Goal: Task Accomplishment & Management: Complete application form

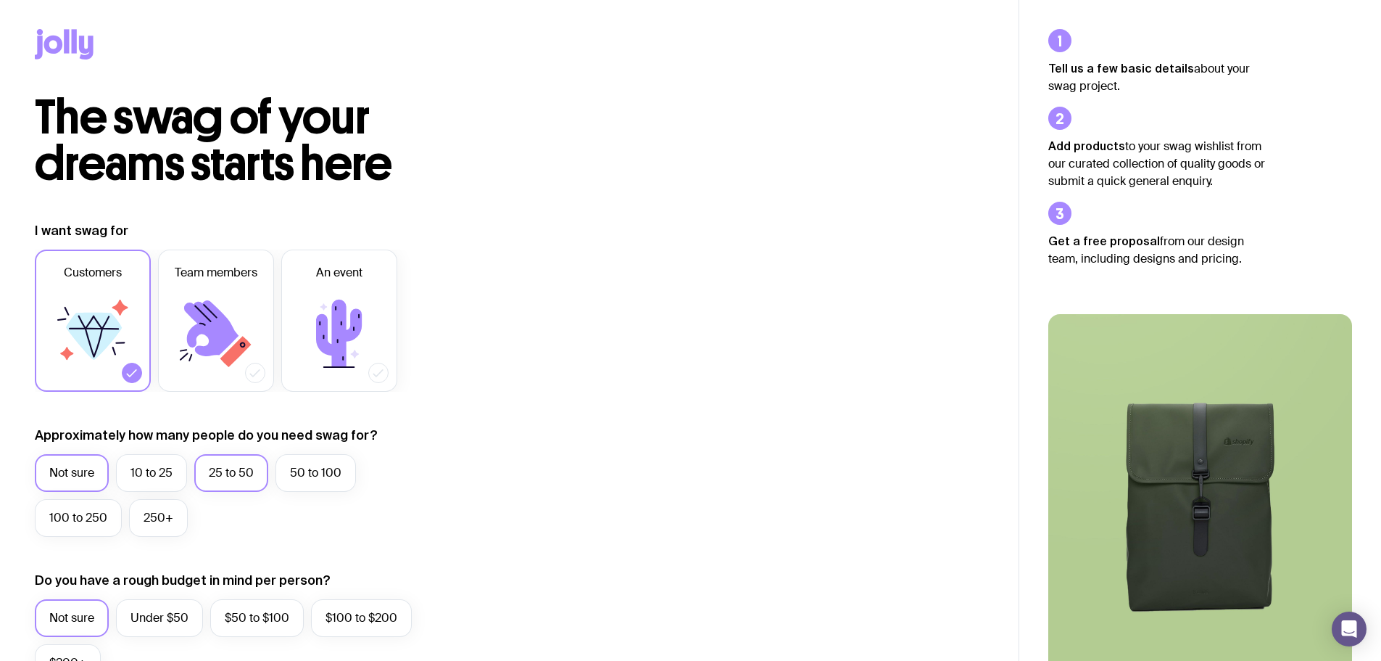
click at [252, 464] on label "25 to 50" at bounding box center [231, 473] width 74 height 38
click at [0, 0] on input "25 to 50" at bounding box center [0, 0] width 0 height 0
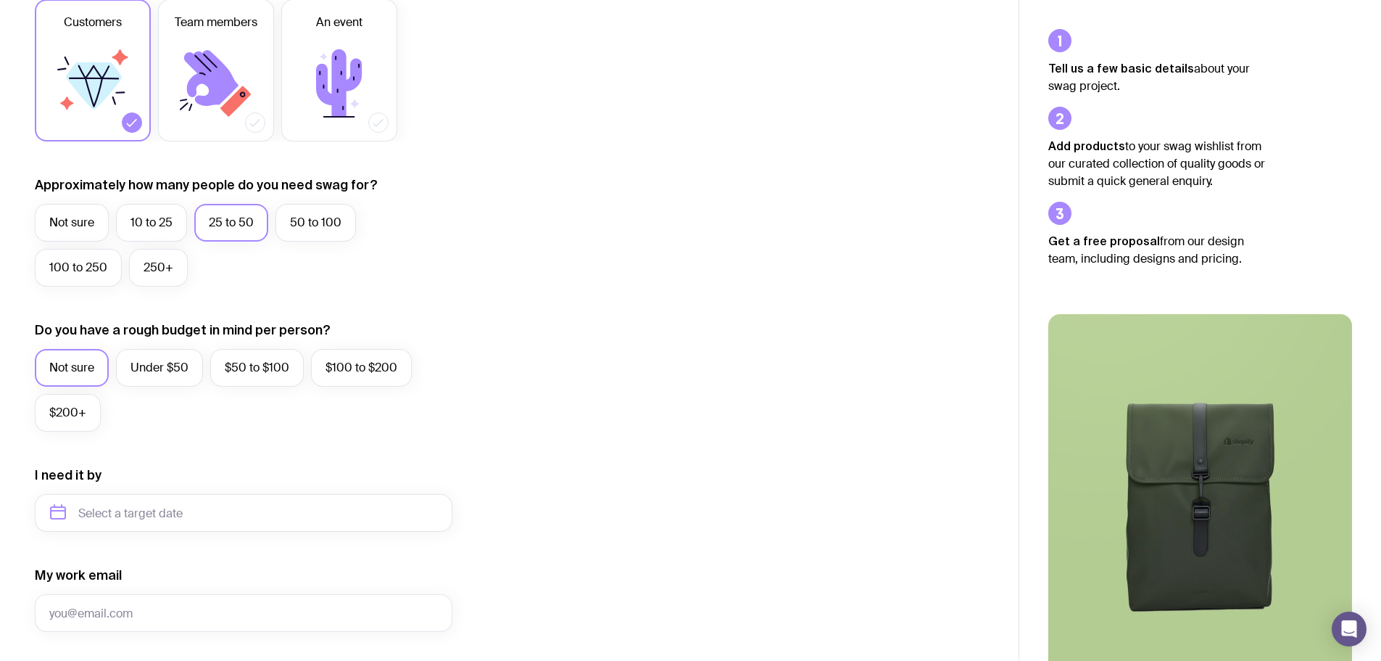
scroll to position [363, 0]
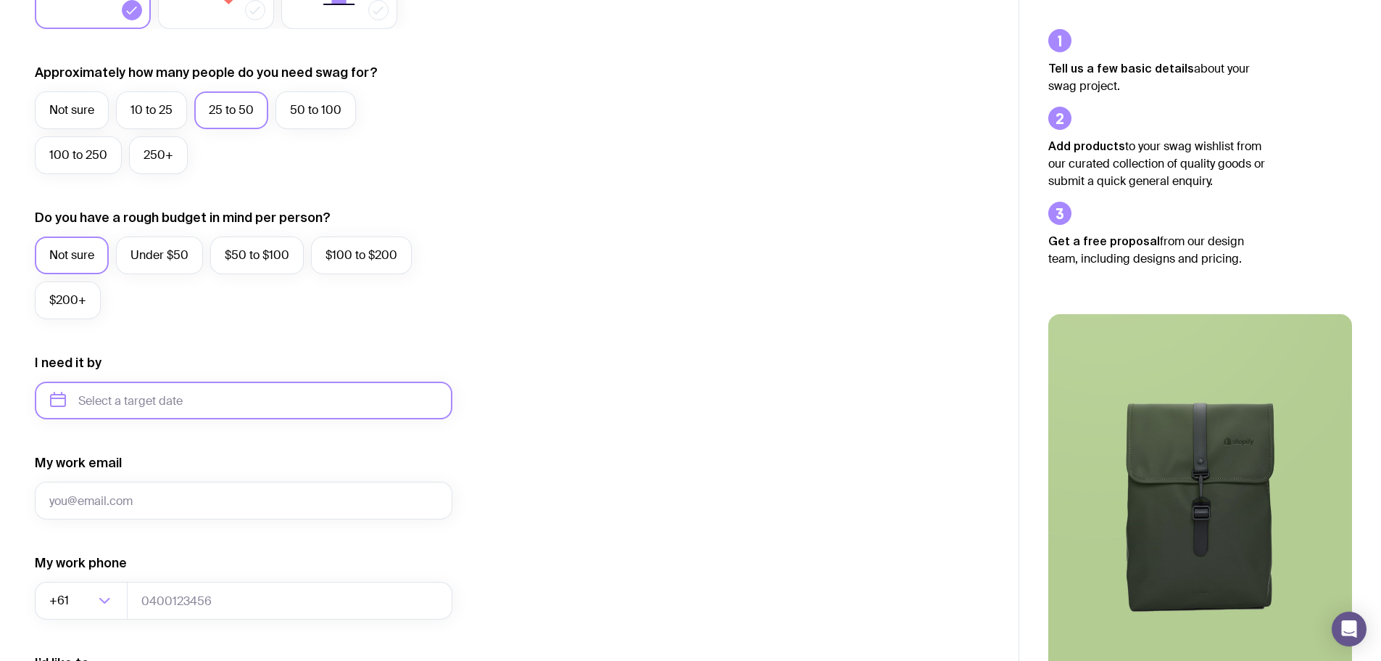
click at [146, 402] on input "text" at bounding box center [244, 400] width 418 height 38
click at [101, 586] on button "Oct" at bounding box center [127, 578] width 53 height 29
type input "[DATE]"
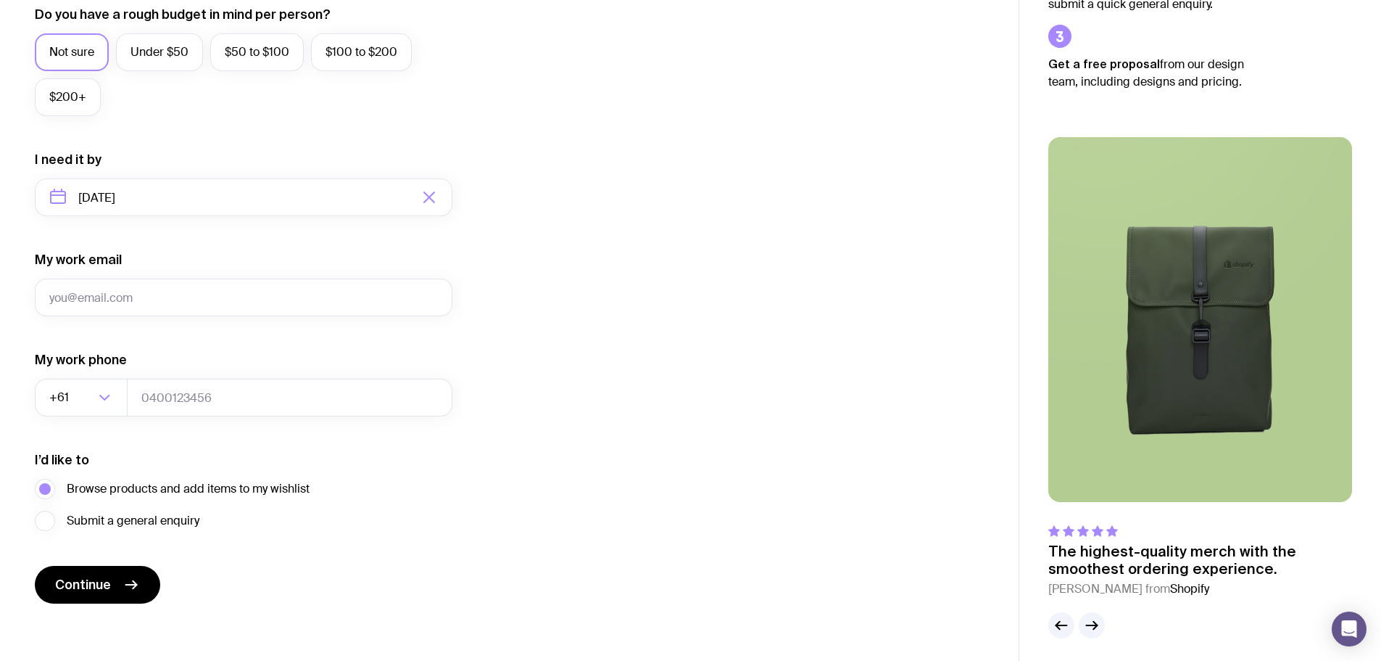
scroll to position [572, 0]
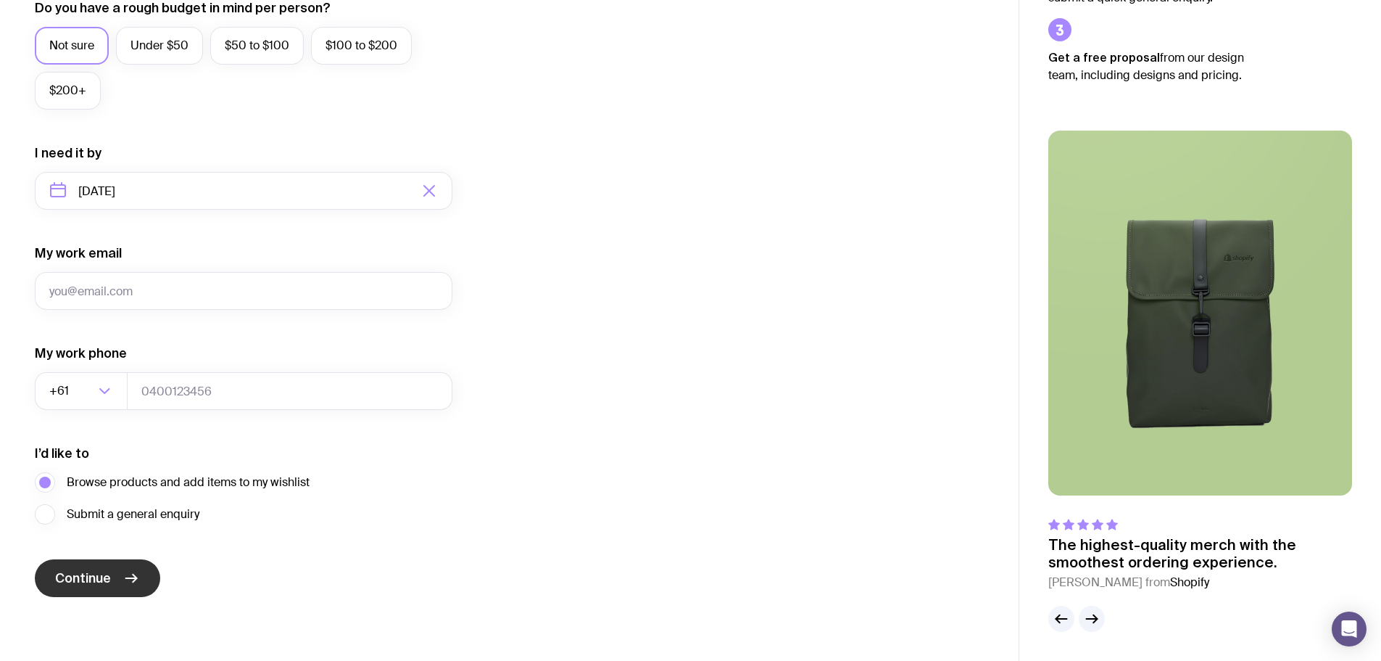
click at [115, 582] on button "Continue" at bounding box center [97, 578] width 125 height 38
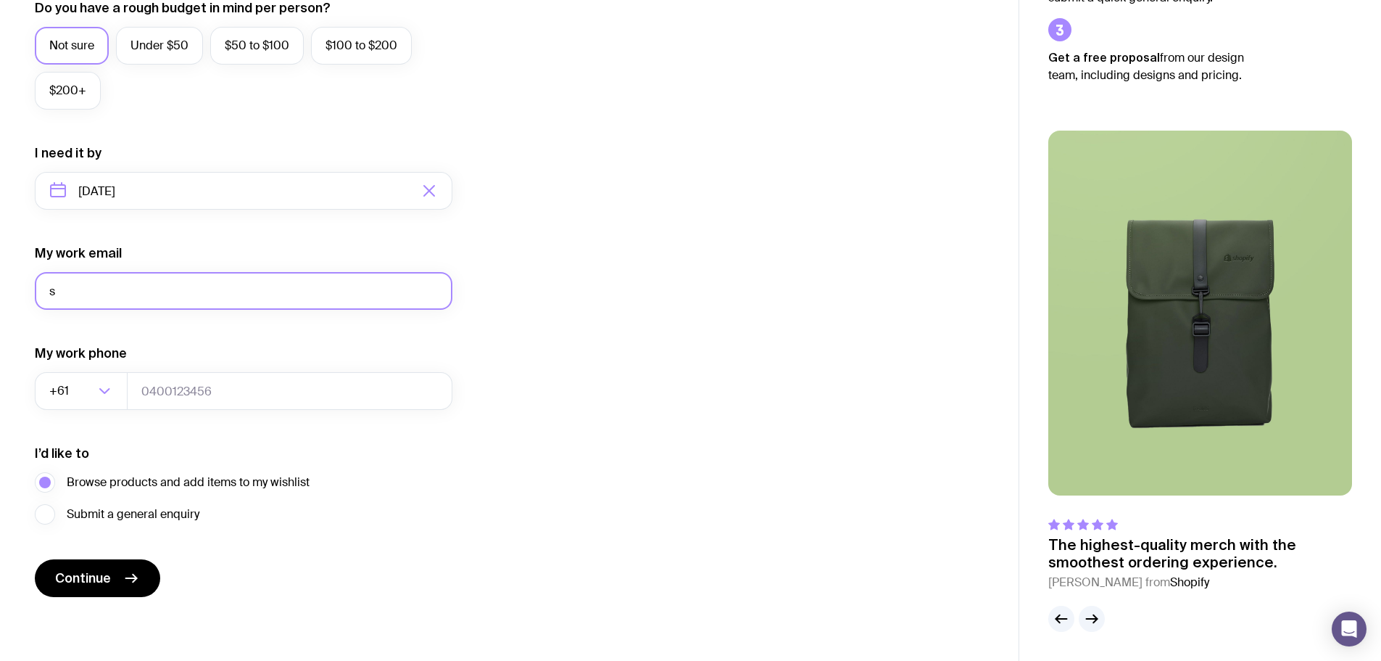
type input "[PERSON_NAME][EMAIL_ADDRESS][DOMAIN_NAME]"
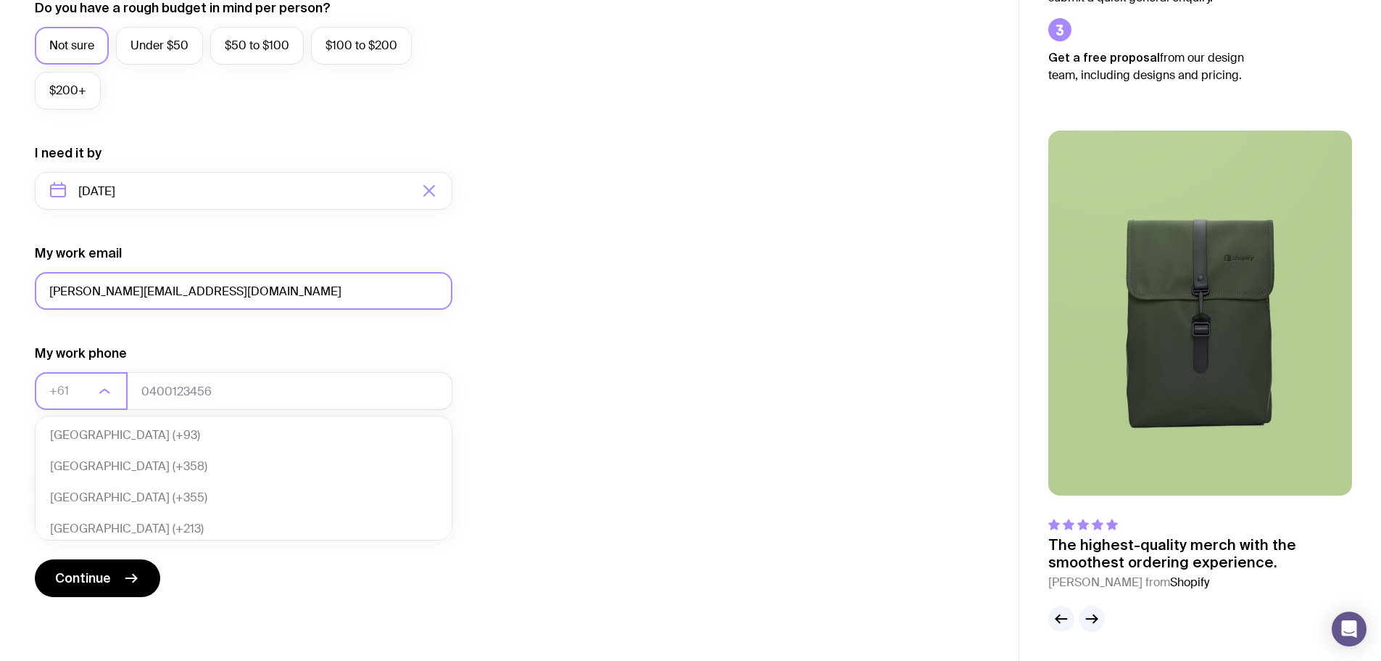
scroll to position [314, 0]
click at [184, 521] on li "Australia (+61)" at bounding box center [244, 525] width 416 height 31
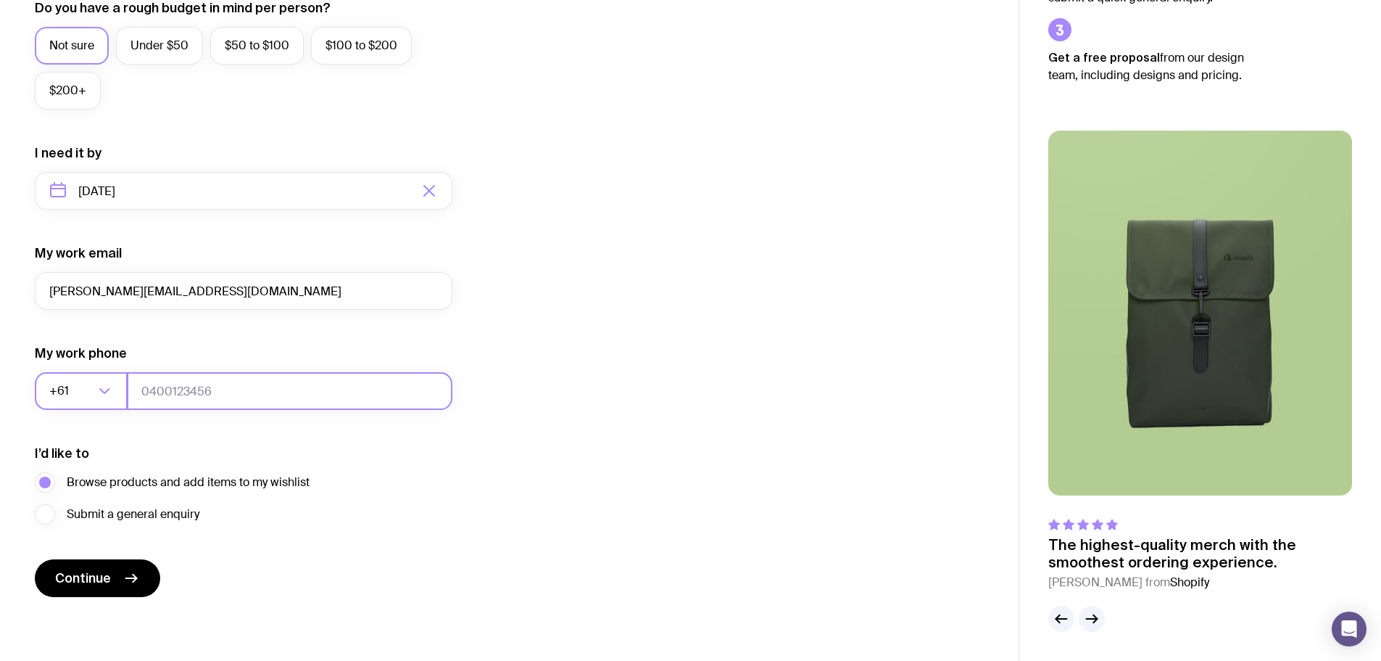
click at [243, 392] on input "tel" at bounding box center [290, 391] width 326 height 38
type input "0414552918"
click at [109, 588] on button "Continue" at bounding box center [97, 578] width 125 height 38
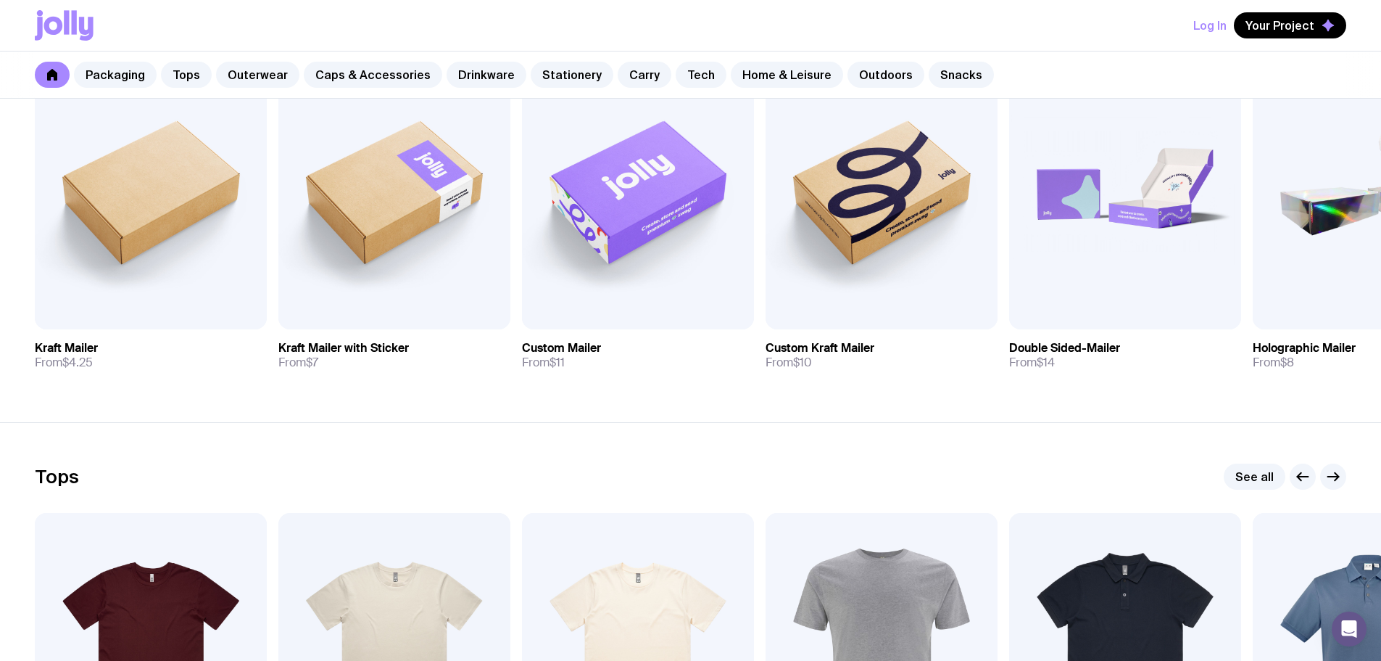
scroll to position [363, 0]
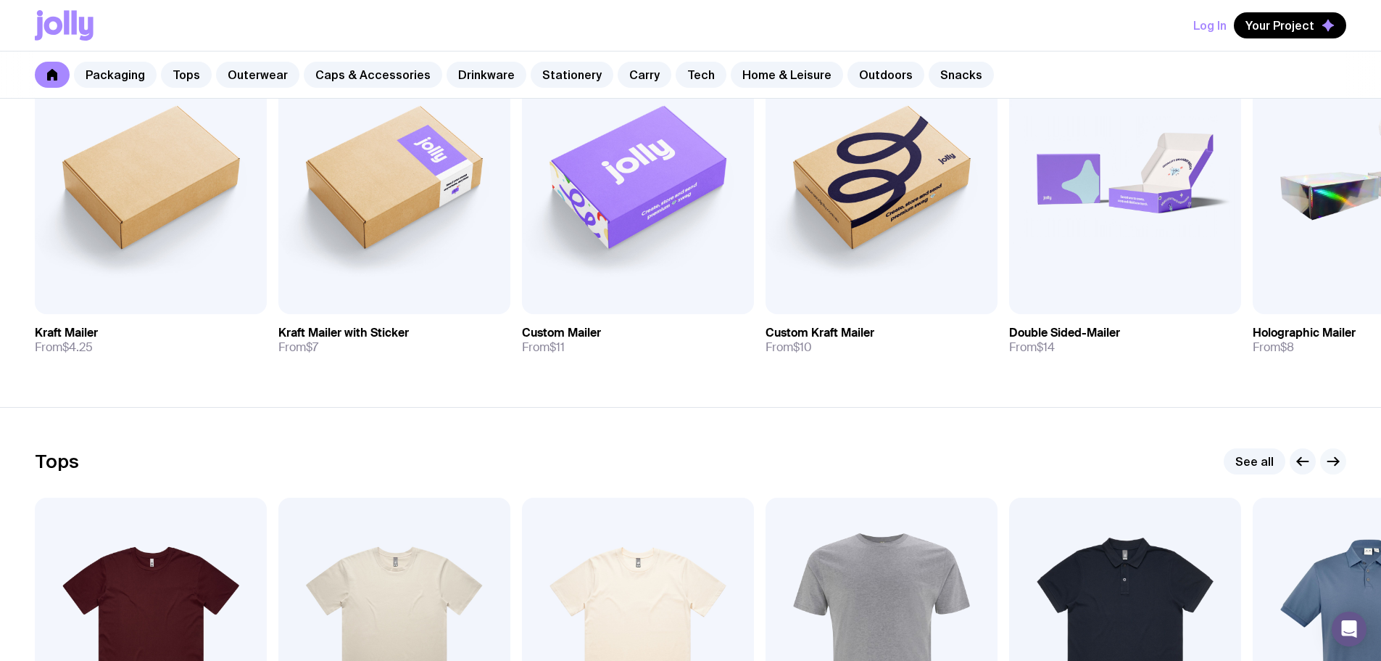
click at [1339, 468] on icon "button" at bounding box center [1333, 460] width 17 height 17
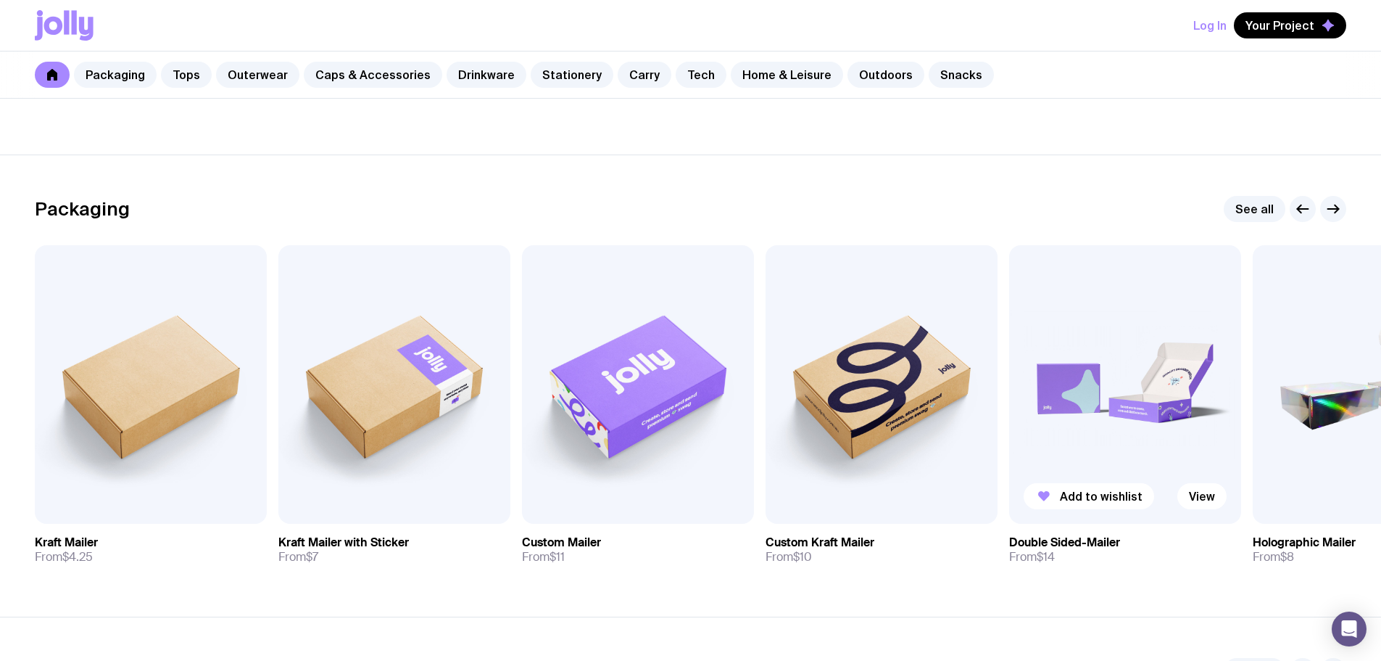
scroll to position [145, 0]
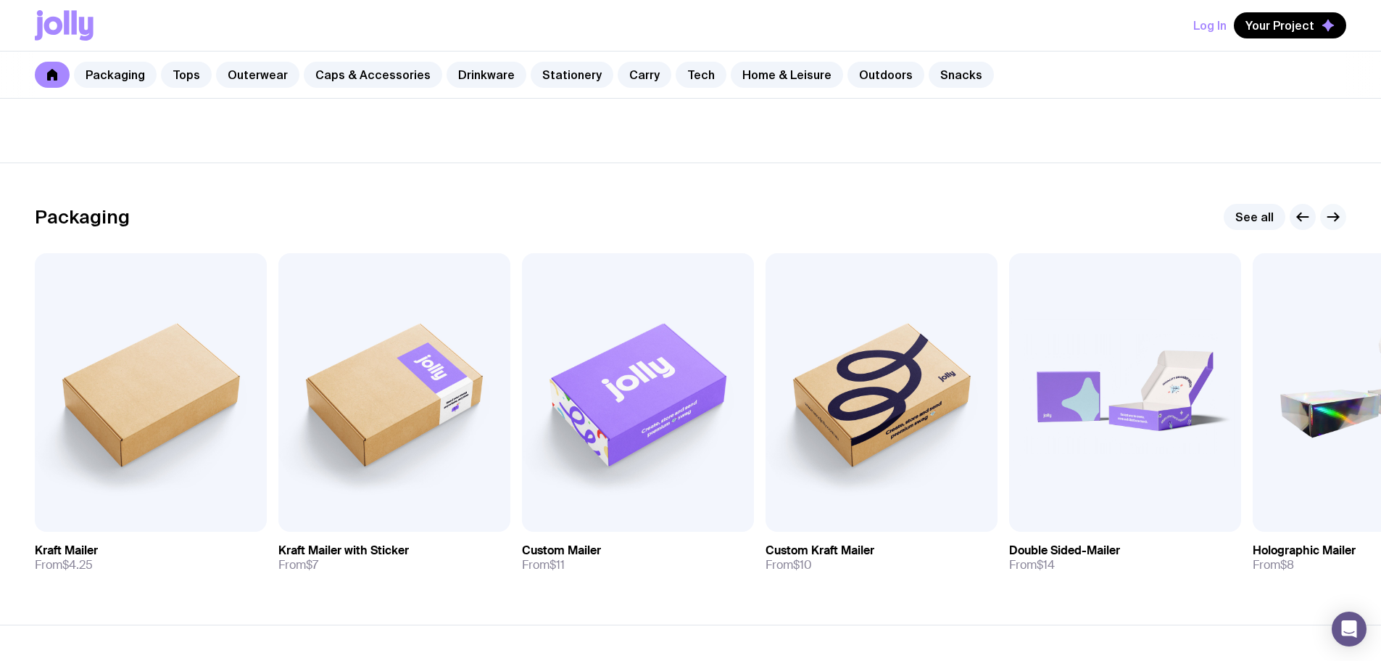
click at [1331, 210] on icon "button" at bounding box center [1333, 216] width 17 height 17
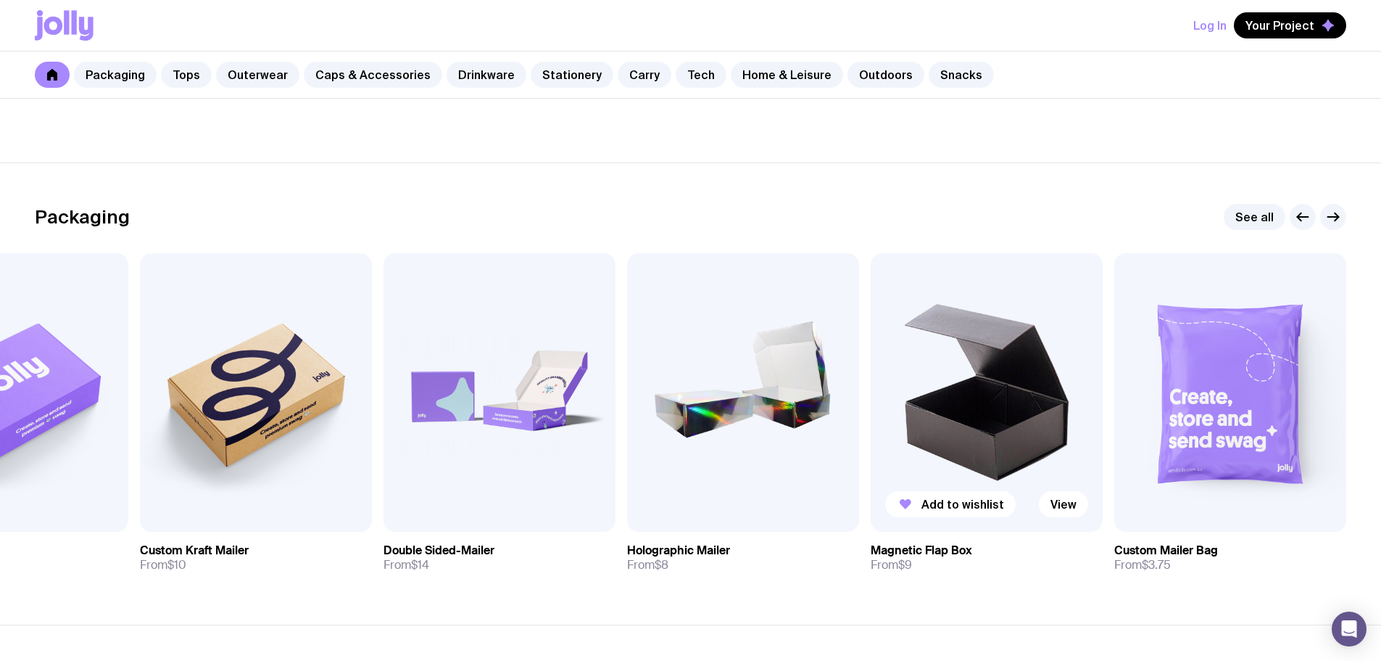
click at [980, 433] on img at bounding box center [987, 392] width 232 height 278
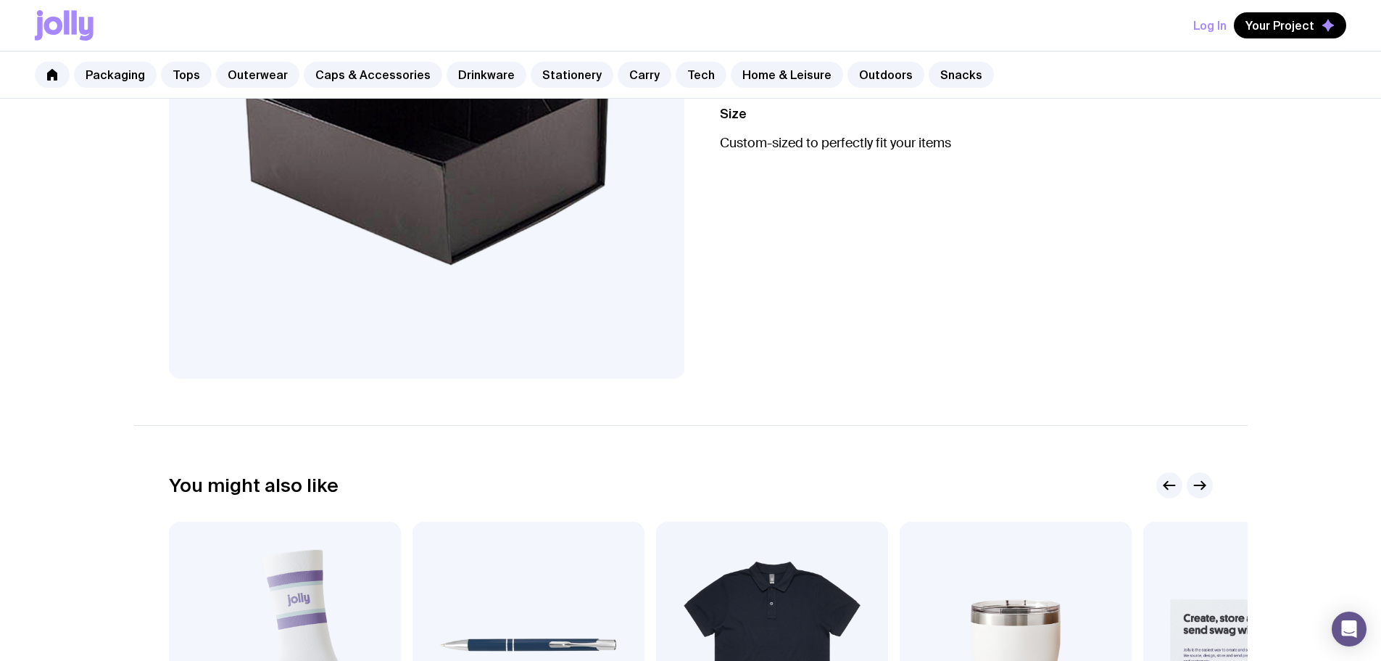
scroll to position [653, 0]
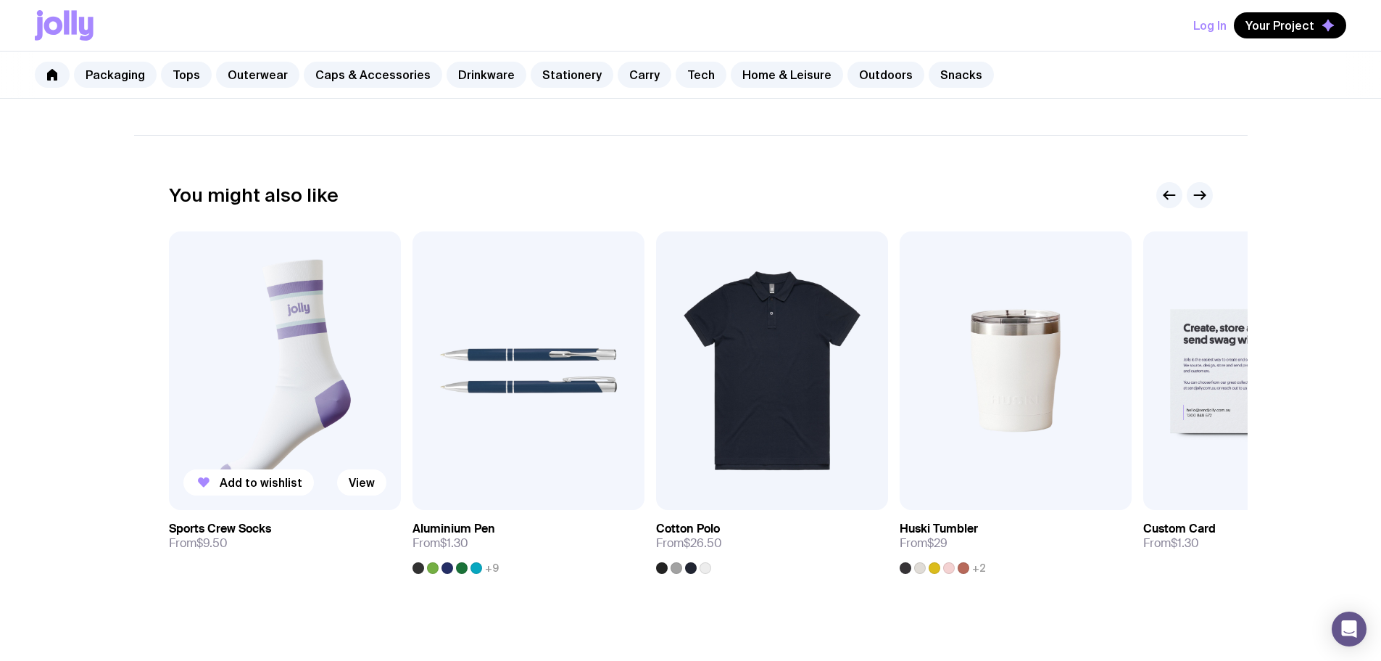
click at [308, 420] on img at bounding box center [285, 370] width 232 height 278
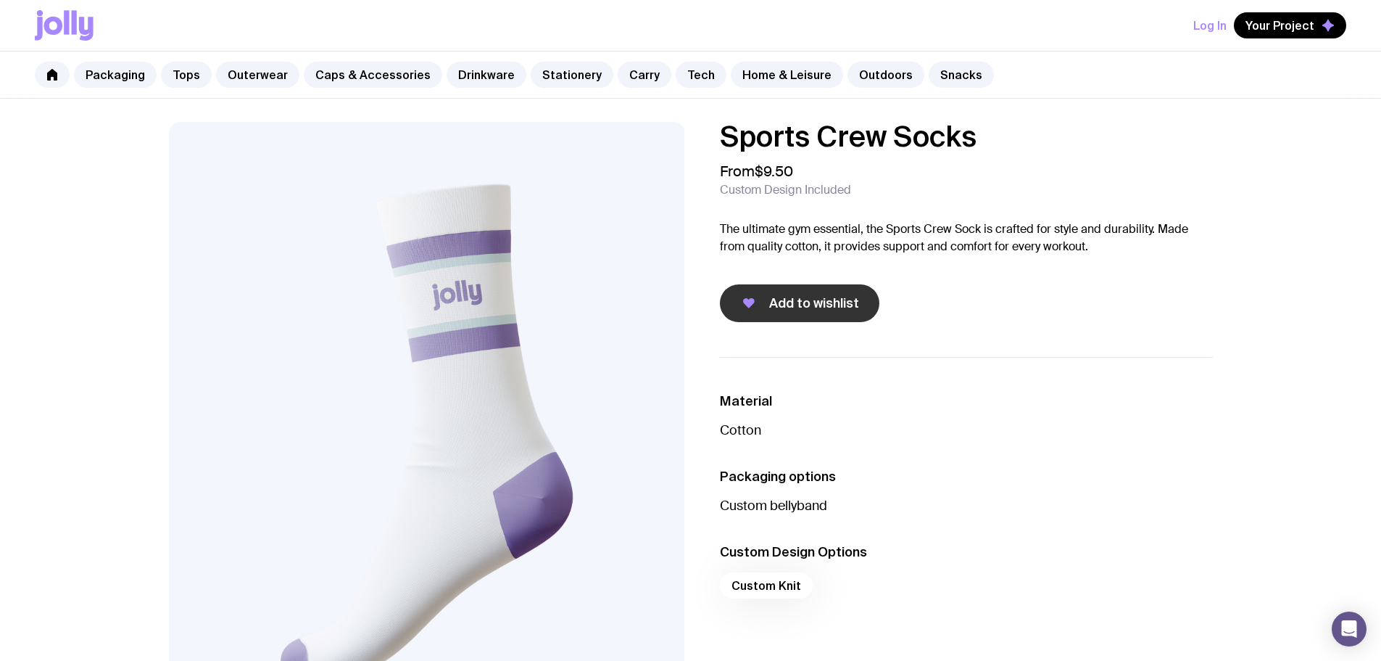
click at [840, 300] on span "Add to wishlist" at bounding box center [814, 302] width 90 height 17
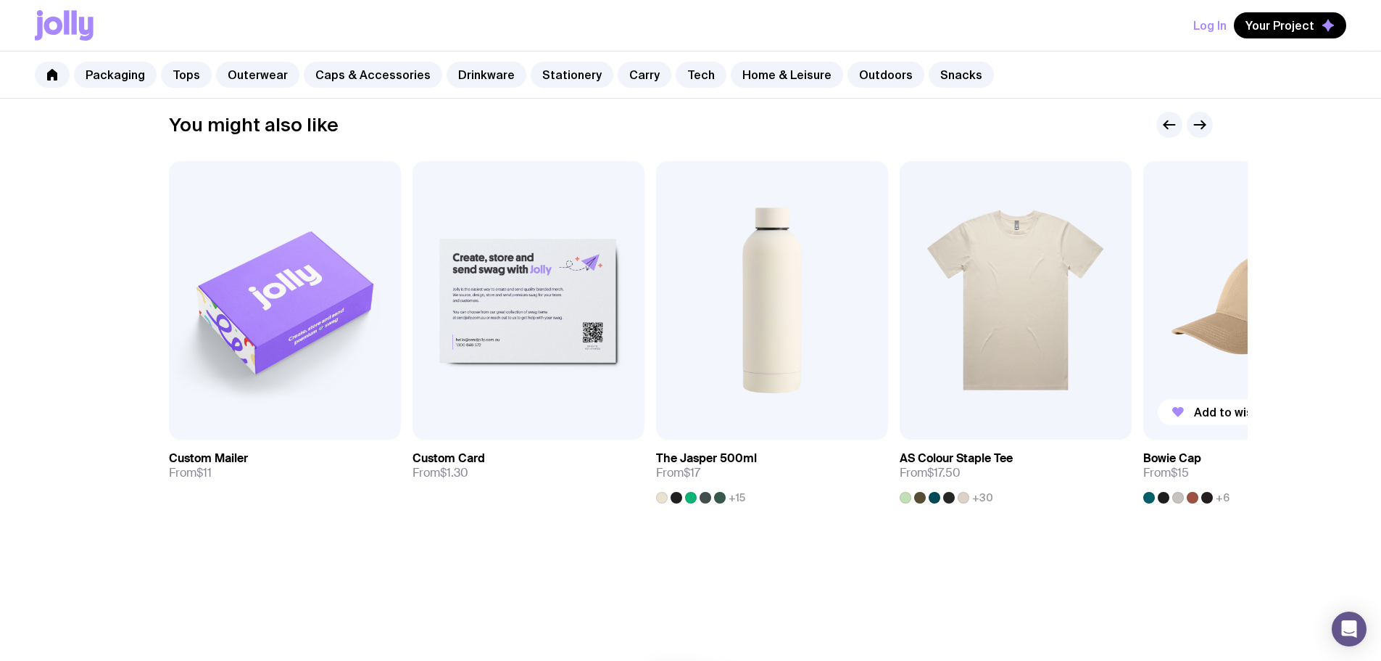
scroll to position [725, 0]
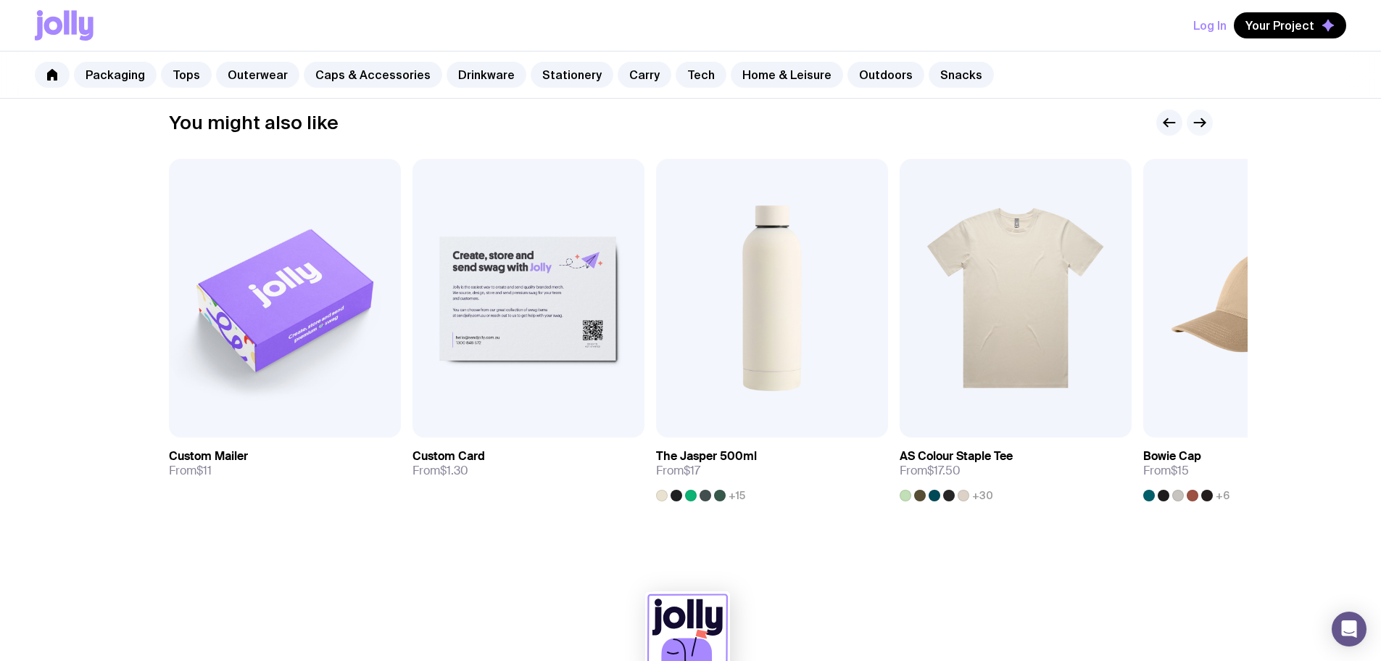
click at [1205, 120] on icon "button" at bounding box center [1199, 122] width 17 height 17
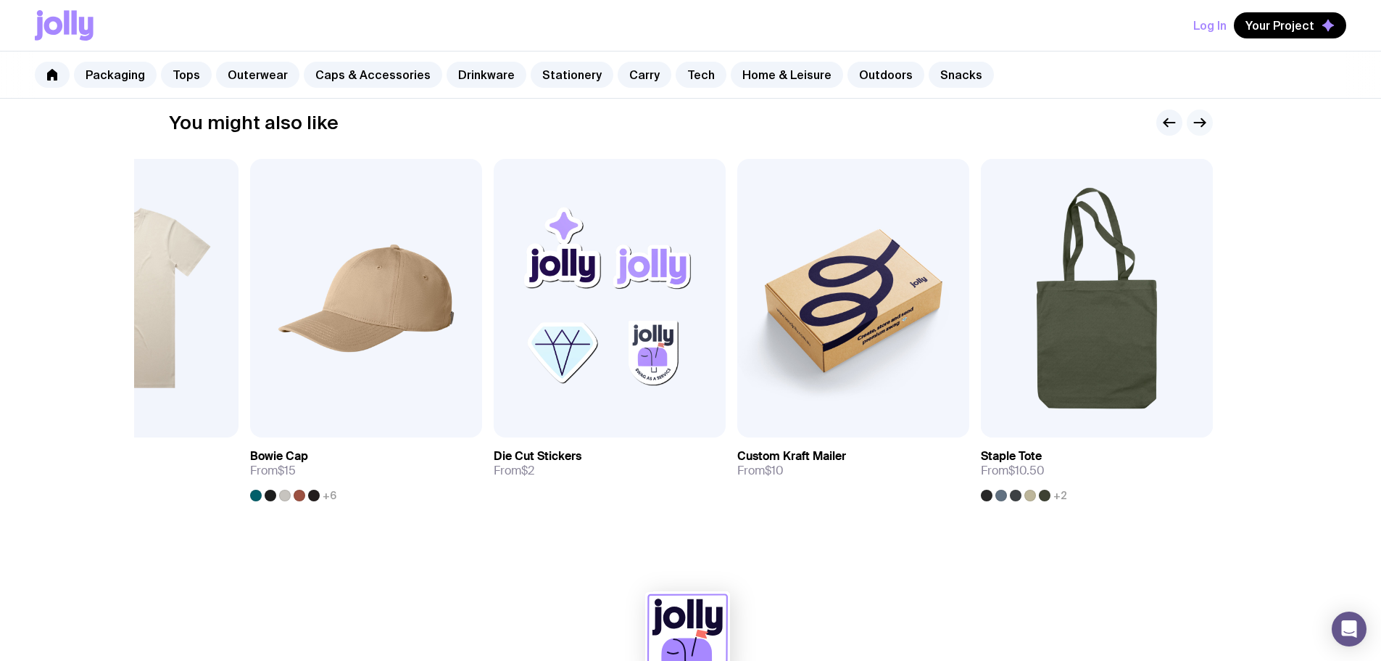
click at [1205, 120] on icon "button" at bounding box center [1199, 122] width 17 height 17
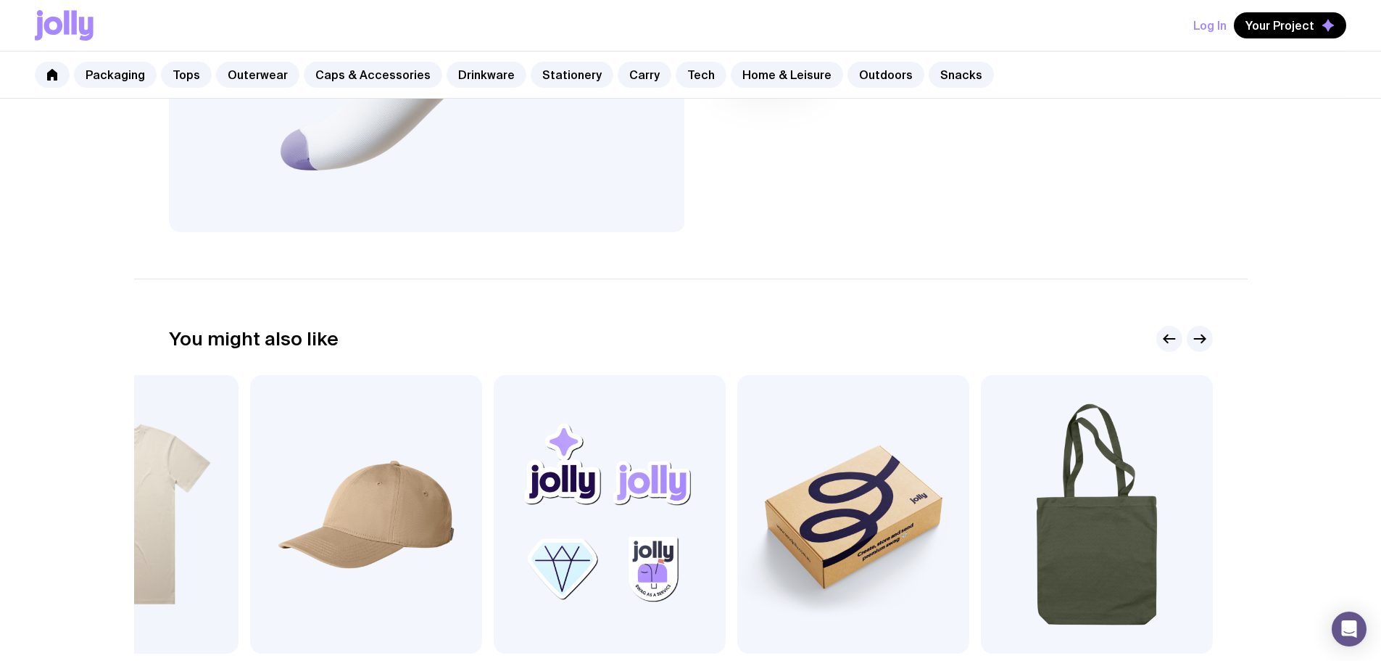
scroll to position [287, 0]
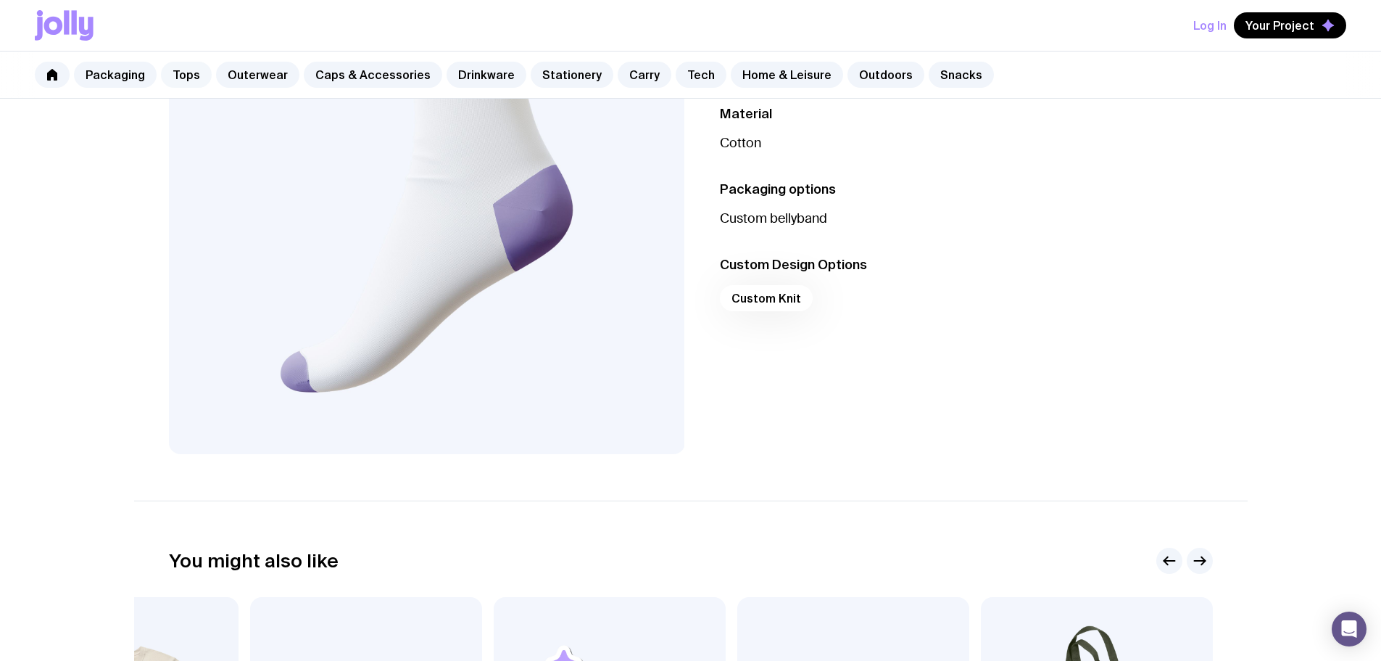
click at [194, 81] on link "Tops" at bounding box center [186, 75] width 51 height 26
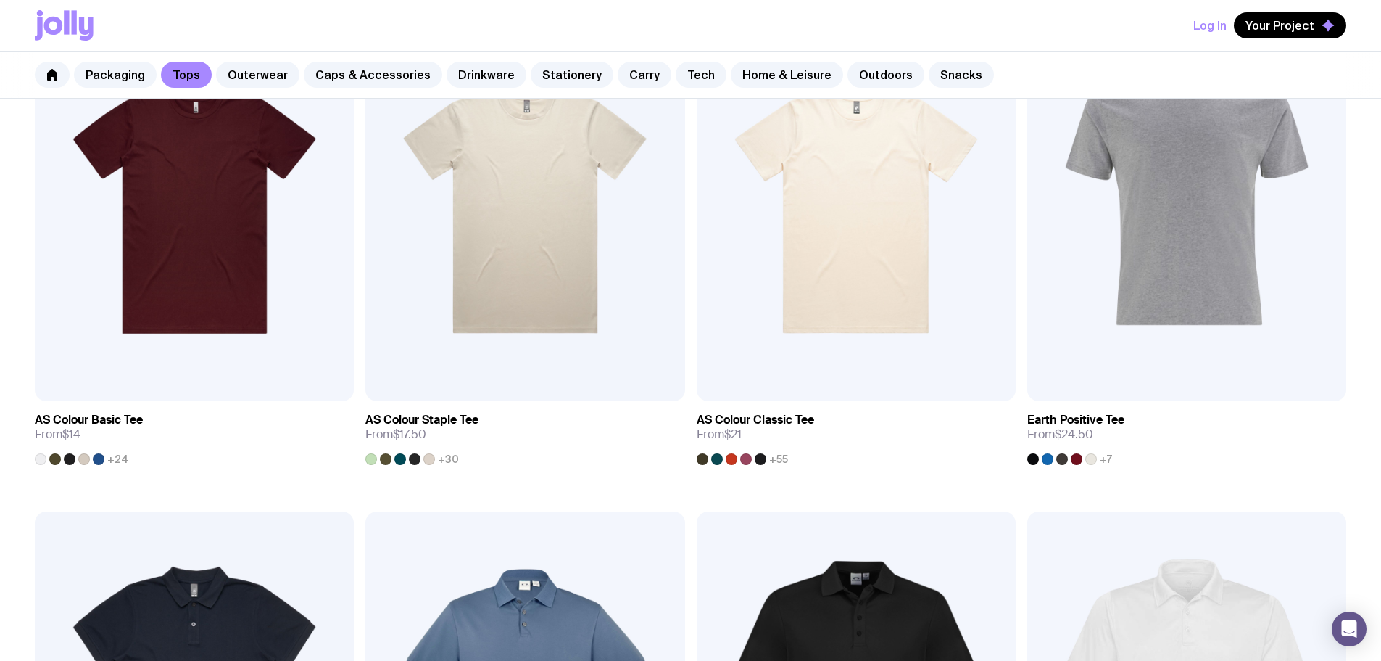
scroll to position [145, 0]
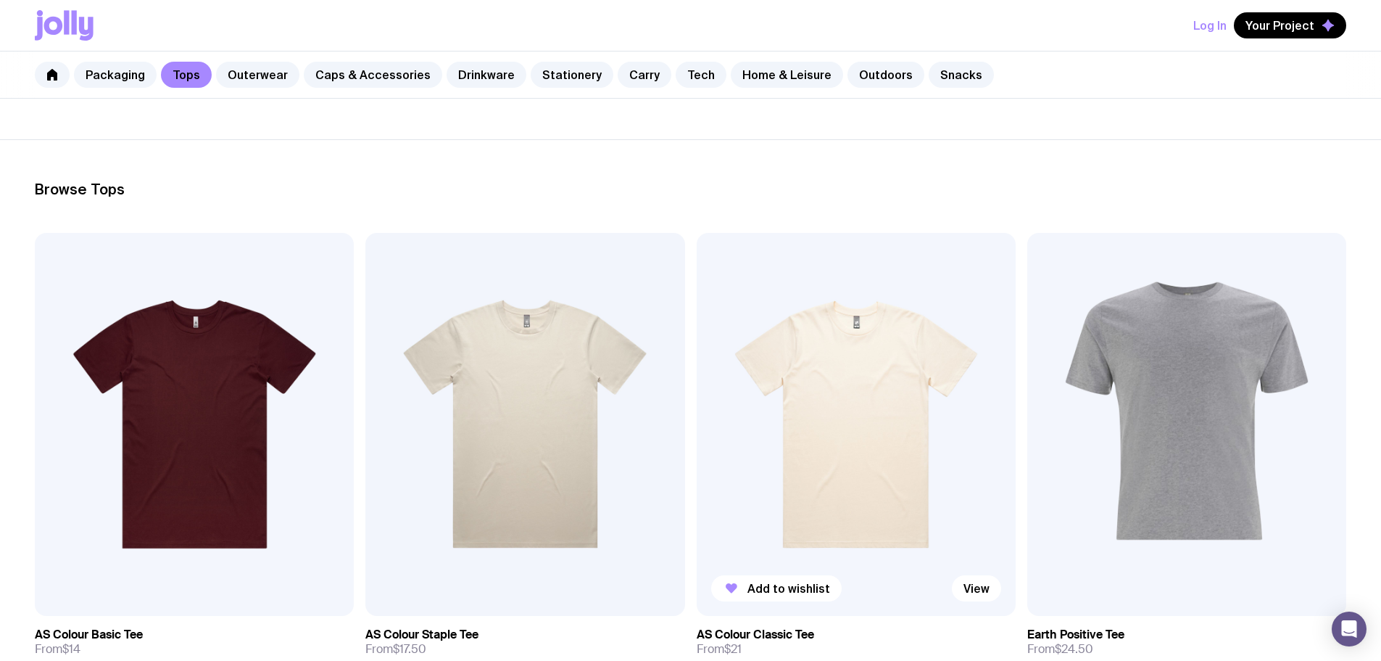
click at [755, 660] on div at bounding box center [761, 674] width 12 height 12
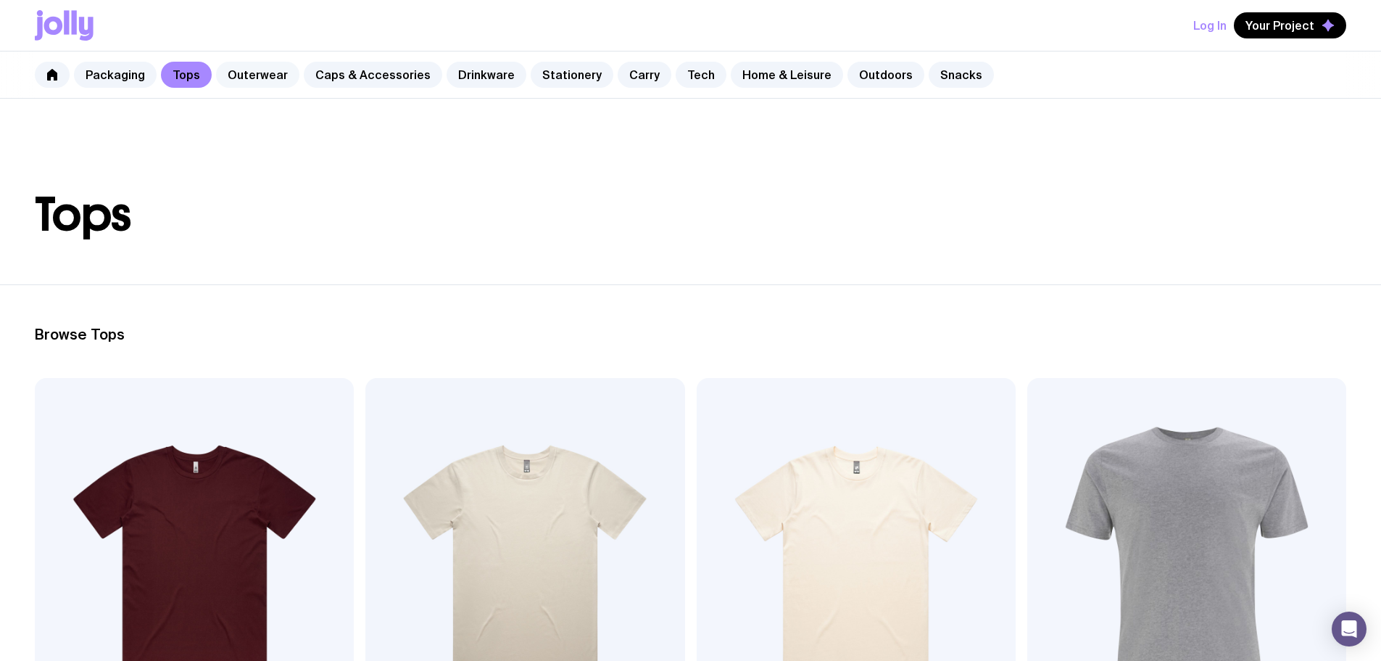
click at [269, 83] on link "Outerwear" at bounding box center [257, 75] width 83 height 26
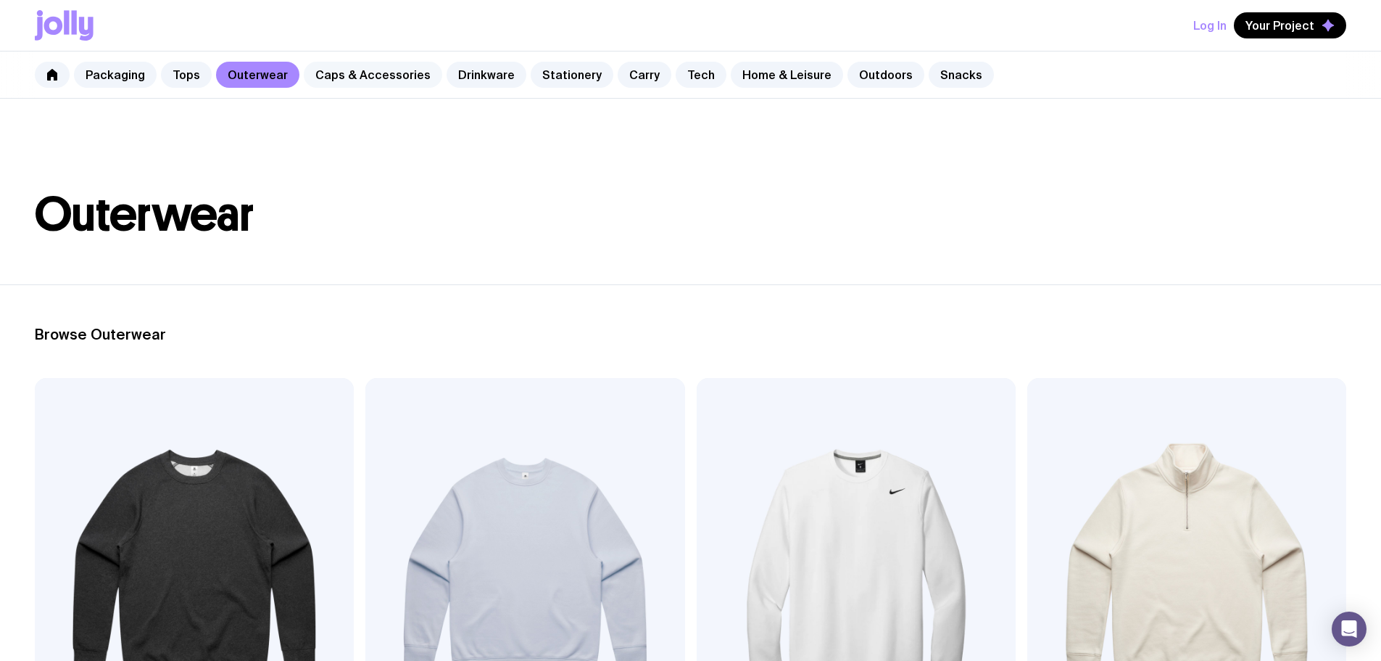
click at [381, 73] on link "Caps & Accessories" at bounding box center [373, 75] width 139 height 26
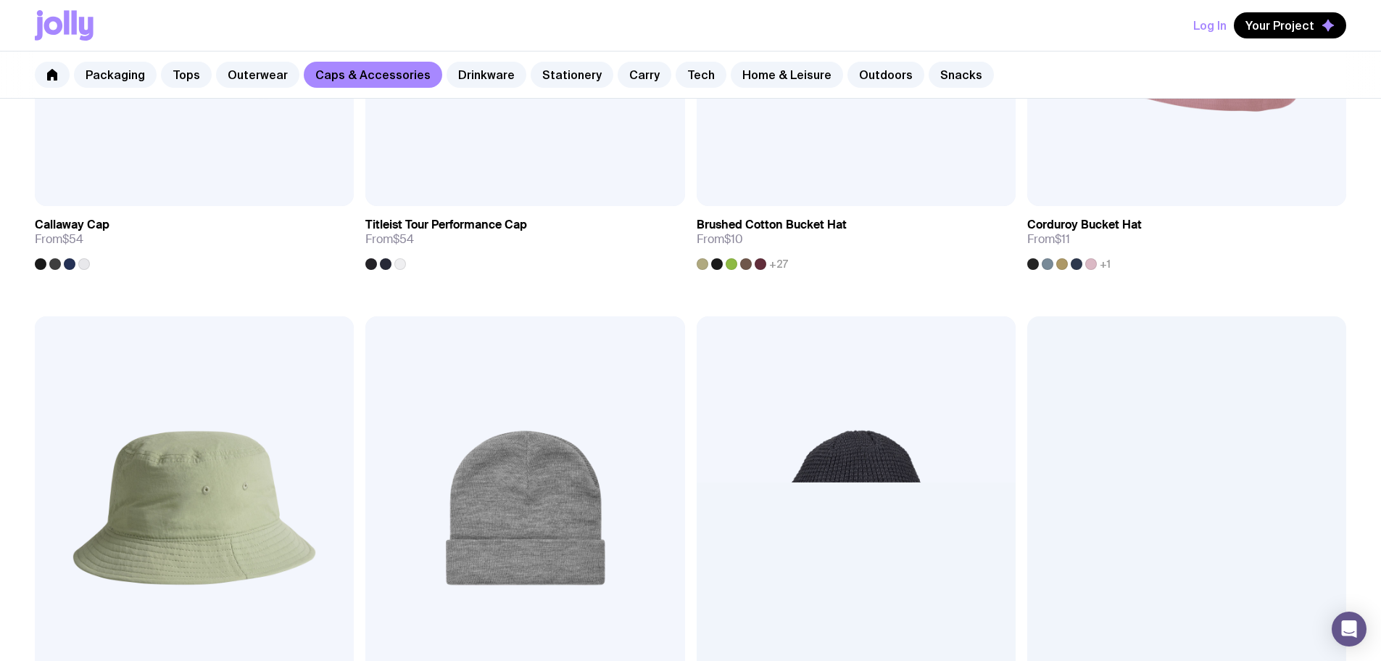
scroll to position [1233, 0]
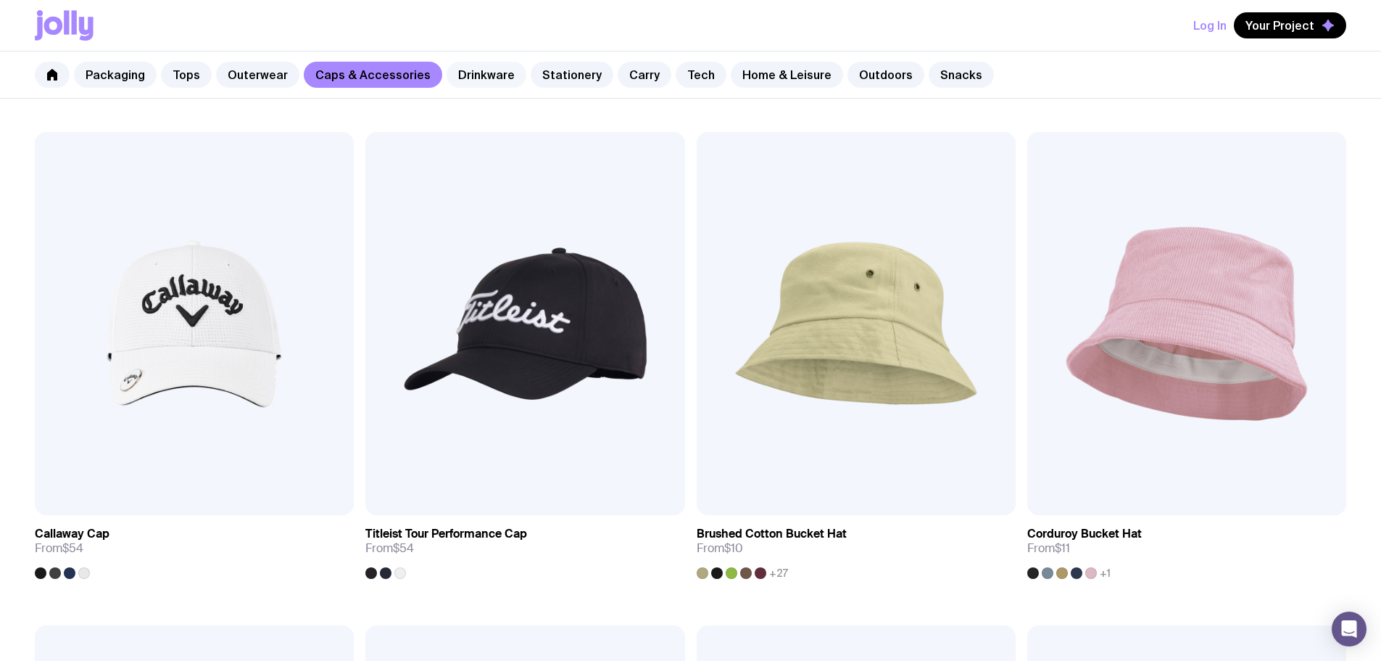
click at [449, 83] on link "Drinkware" at bounding box center [487, 75] width 80 height 26
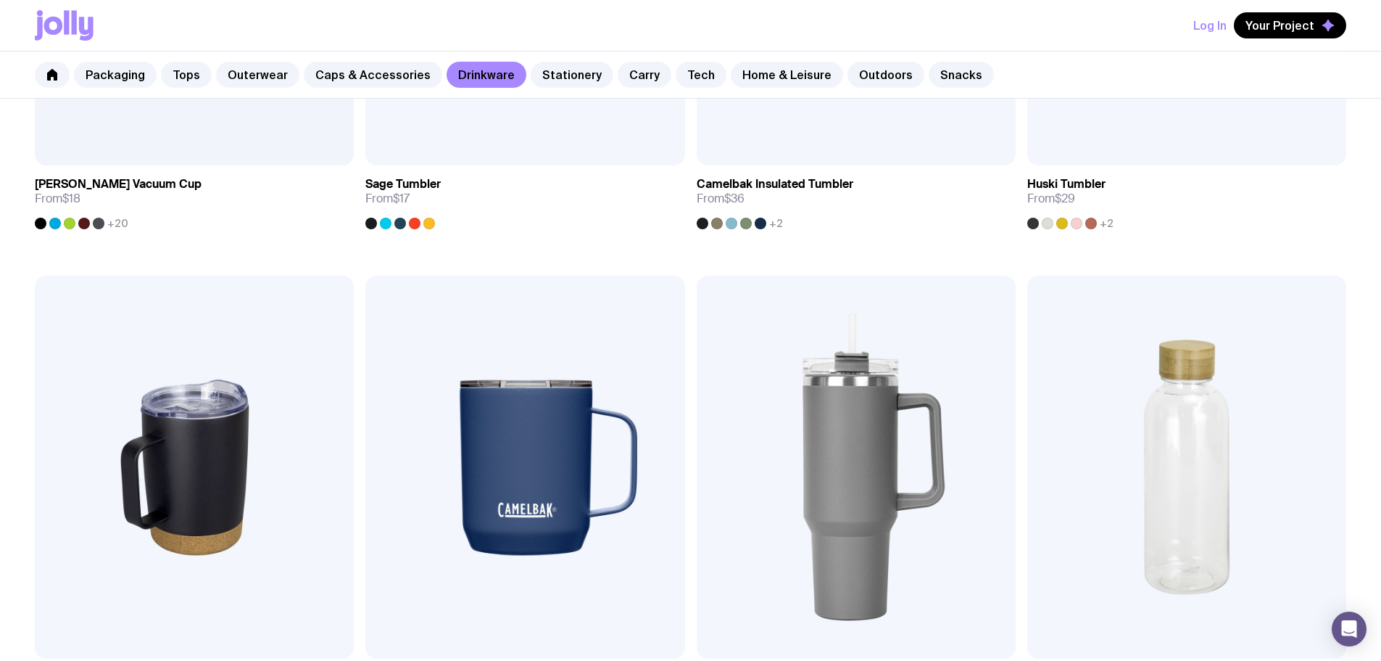
scroll to position [1233, 0]
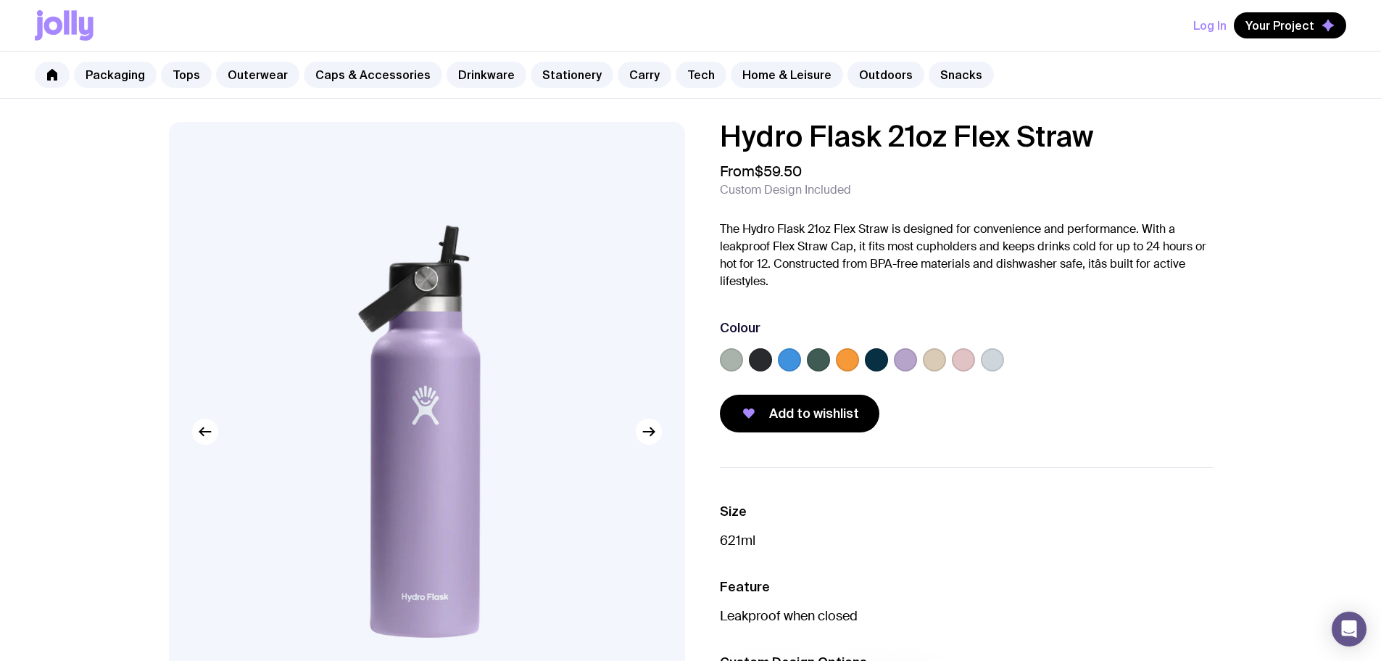
click at [766, 364] on label at bounding box center [760, 359] width 23 height 23
click at [0, 0] on input "radio" at bounding box center [0, 0] width 0 height 0
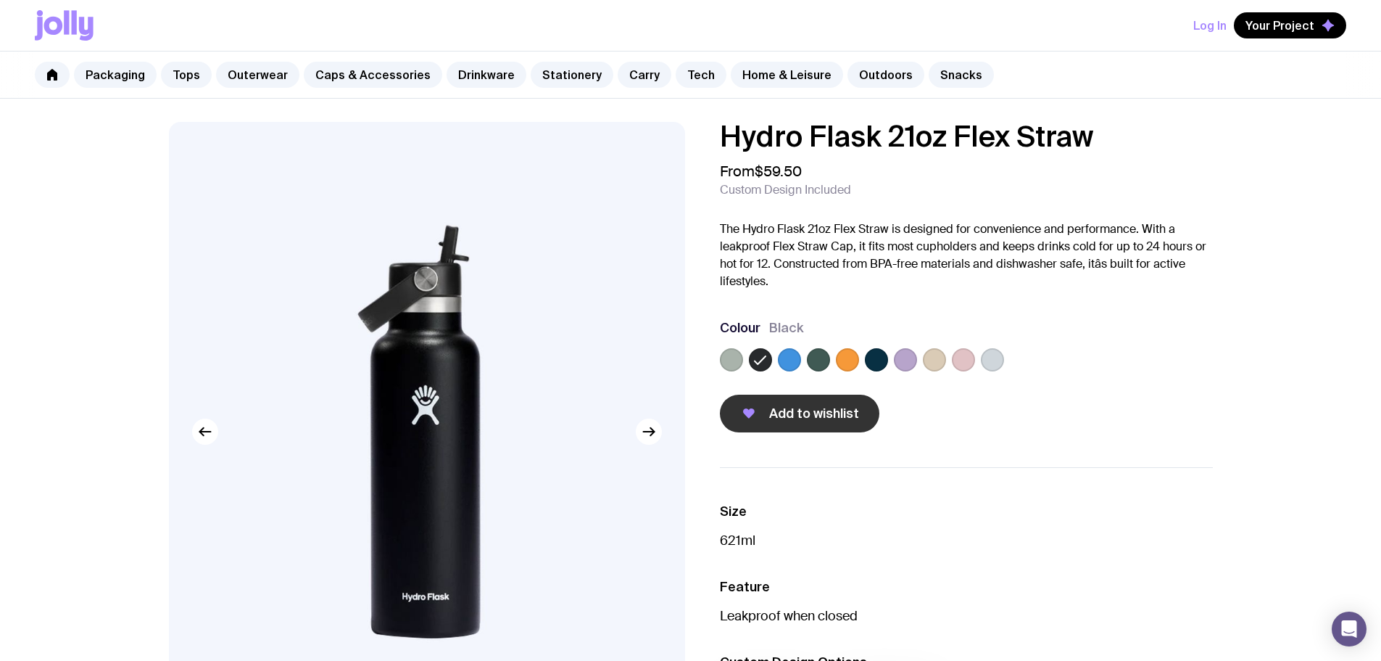
click at [844, 402] on button "Add to wishlist" at bounding box center [800, 413] width 160 height 38
click at [748, 73] on link "Home & Leisure" at bounding box center [787, 75] width 112 height 26
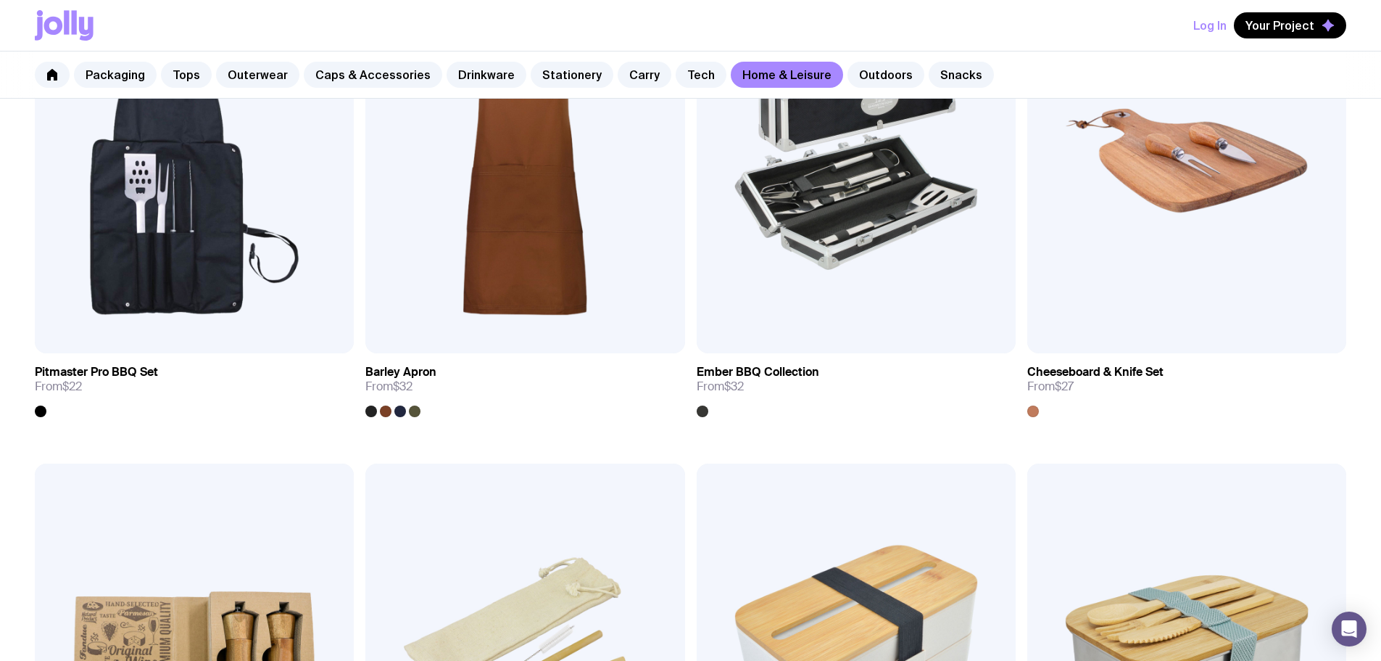
scroll to position [1088, 0]
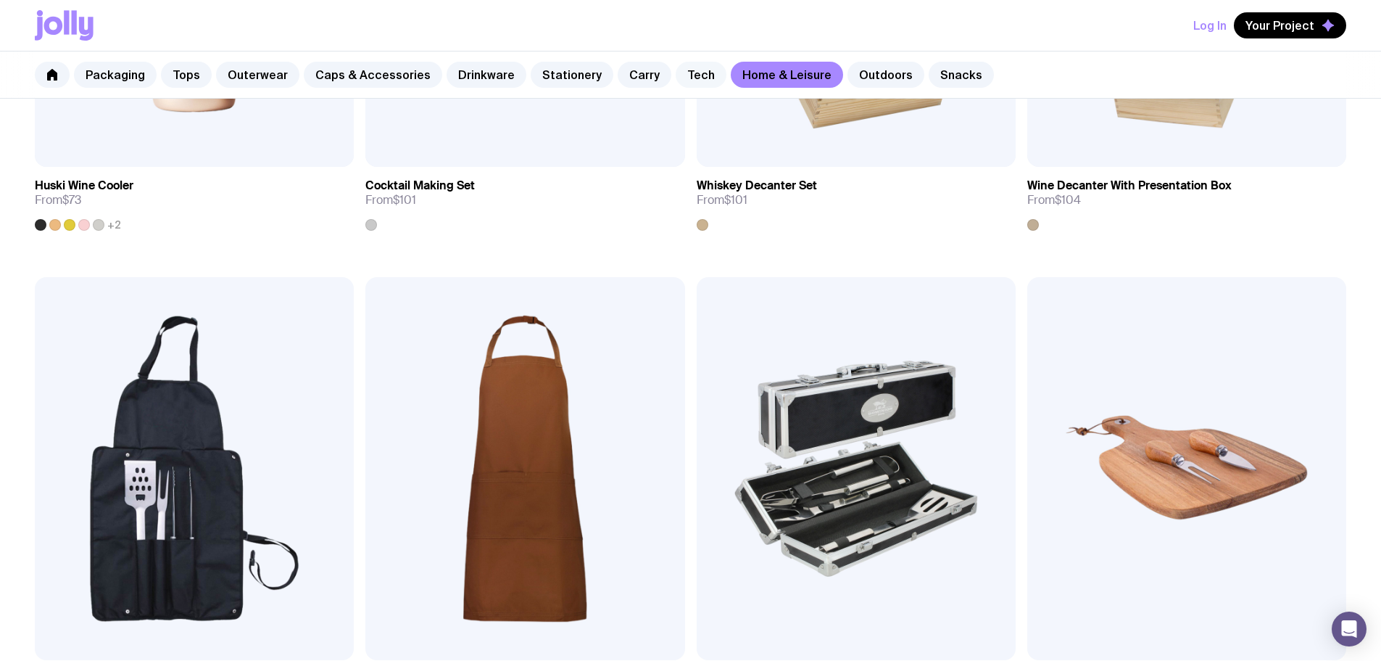
click at [676, 75] on link "Tech" at bounding box center [701, 75] width 51 height 26
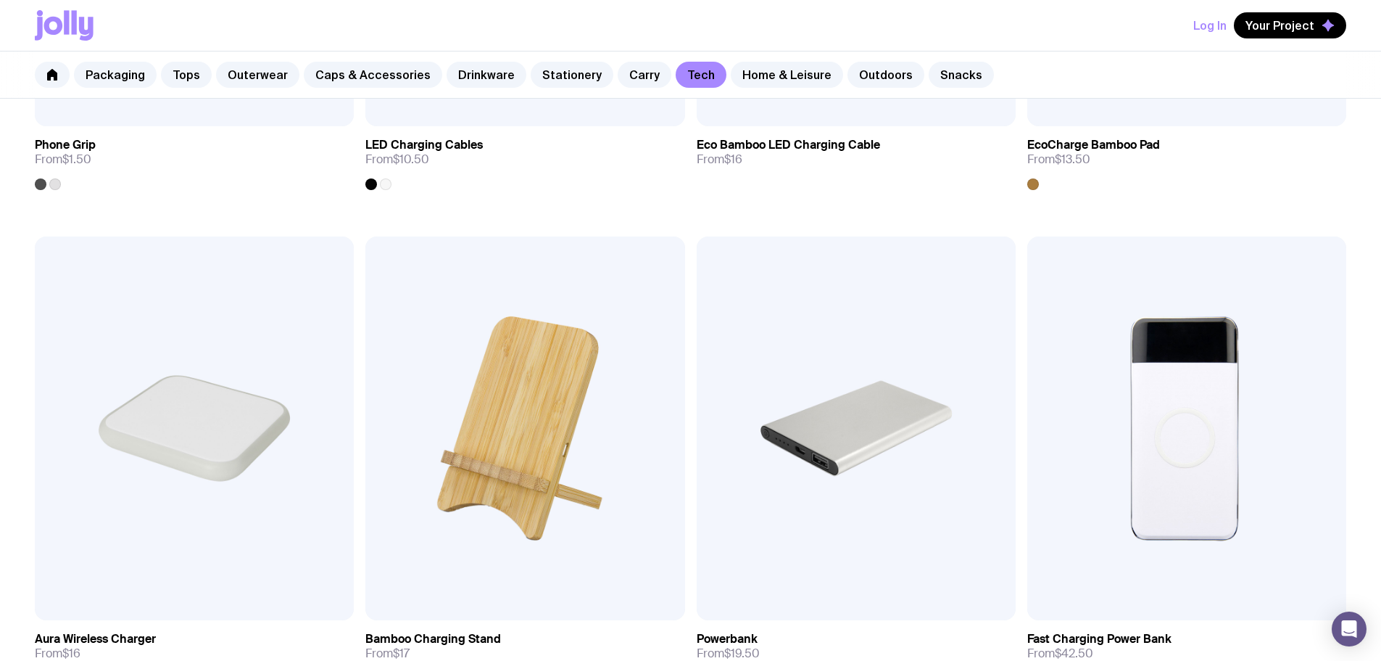
scroll to position [562, 0]
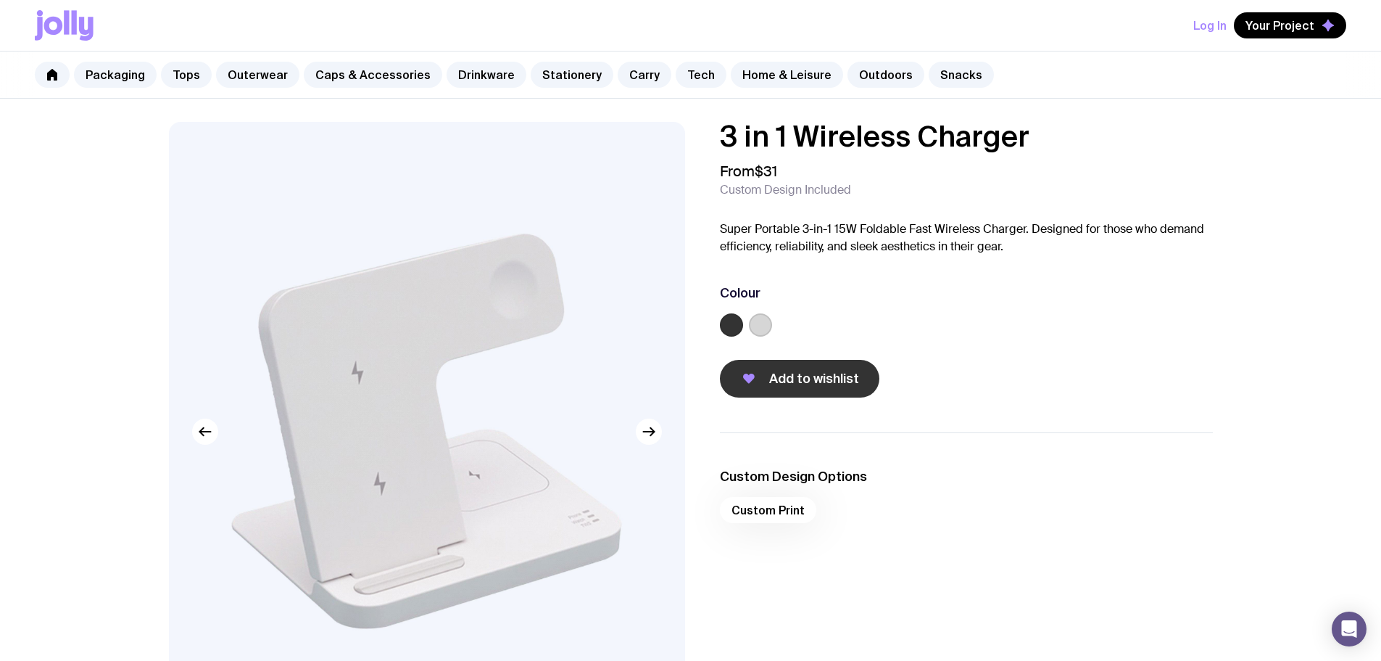
click at [795, 372] on span "Add to wishlist" at bounding box center [814, 378] width 90 height 17
click at [744, 68] on link "Home & Leisure" at bounding box center [787, 75] width 112 height 26
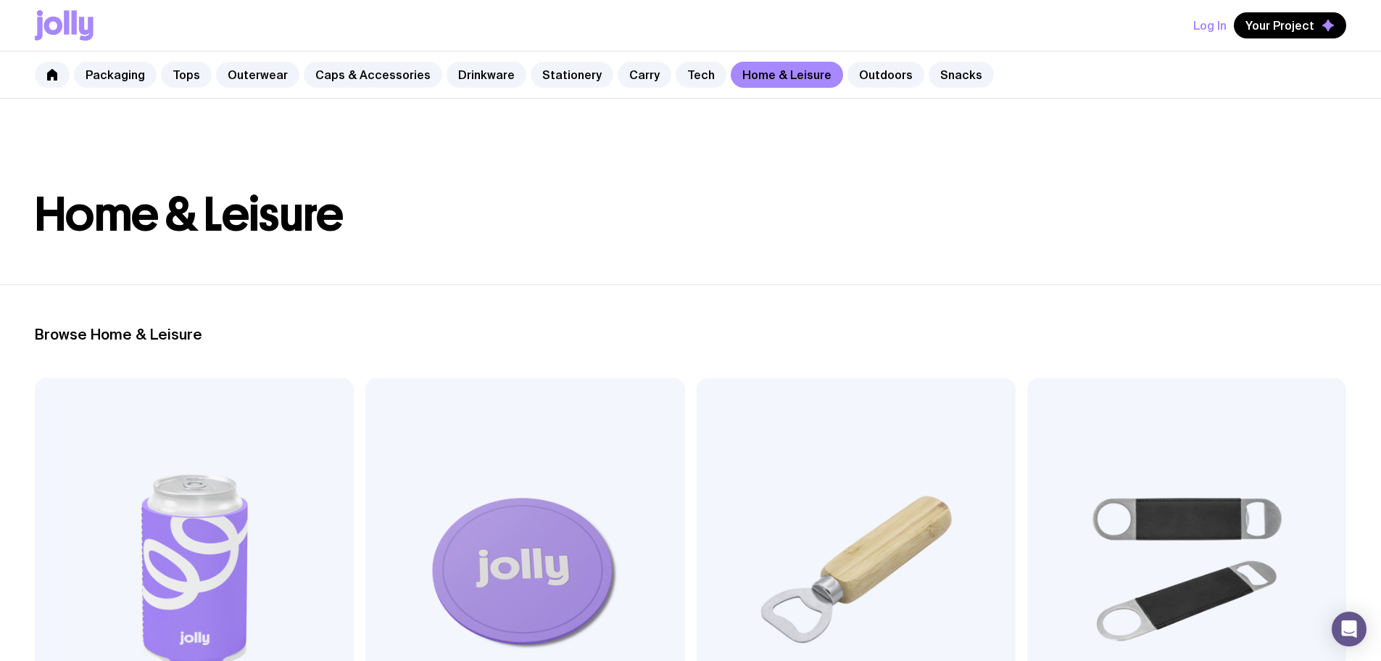
scroll to position [73, 0]
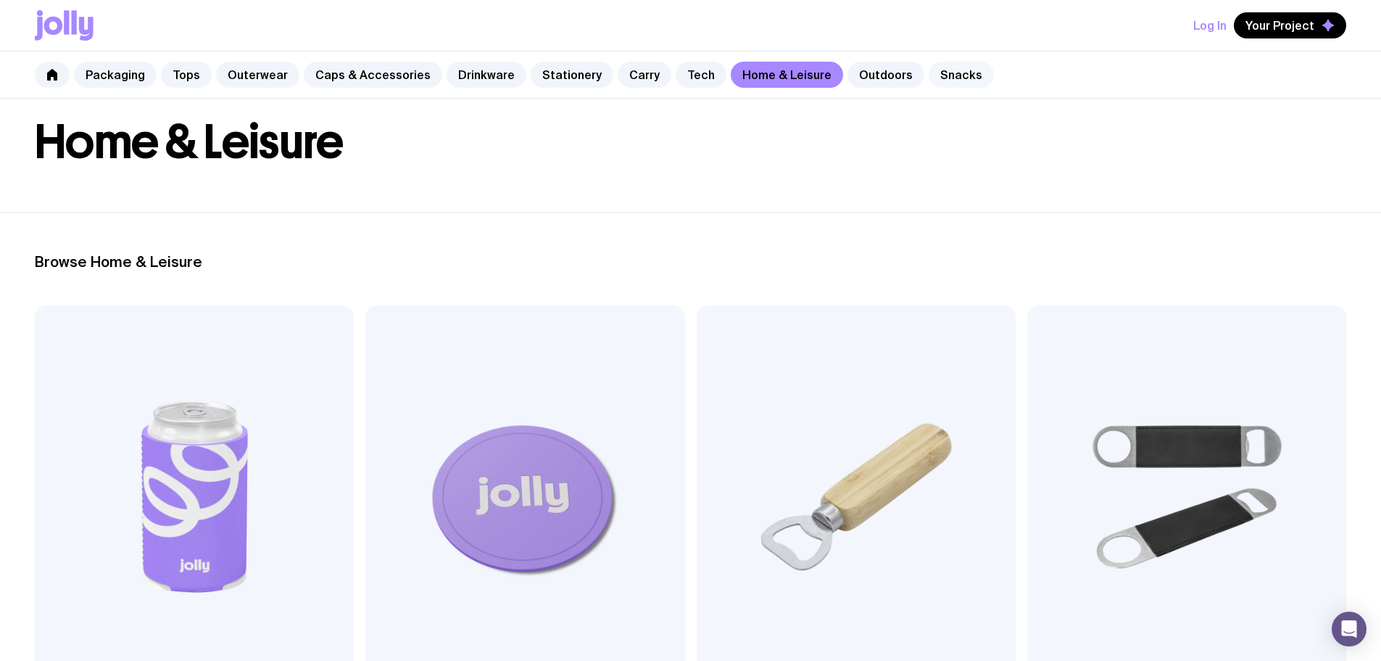
click at [929, 69] on link "Snacks" at bounding box center [961, 75] width 65 height 26
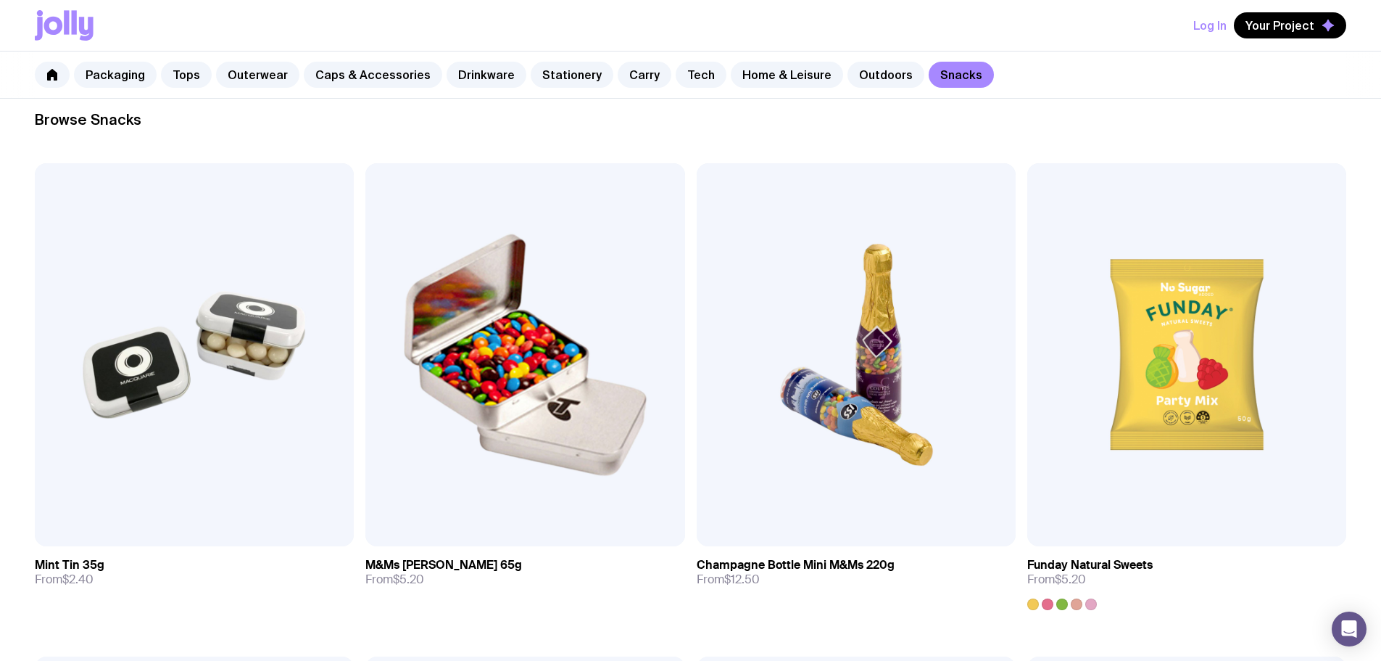
scroll to position [135, 0]
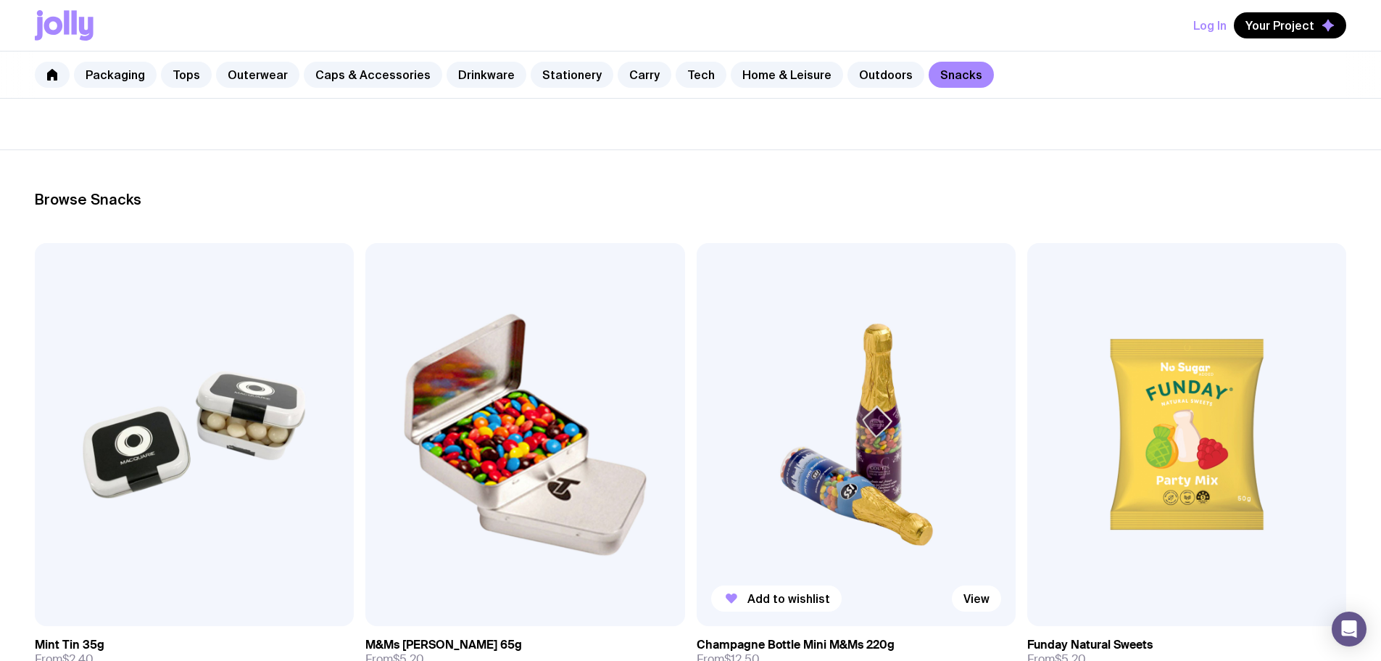
click at [697, 363] on img at bounding box center [856, 434] width 319 height 383
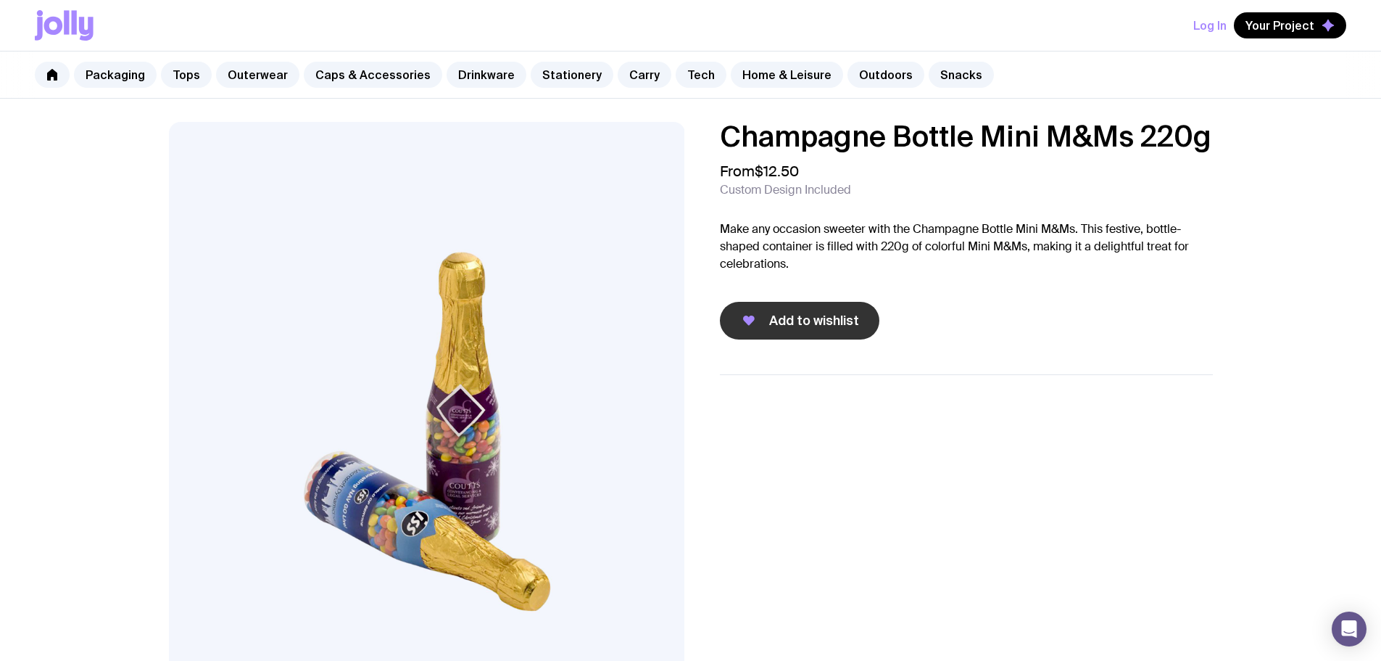
click at [826, 318] on span "Add to wishlist" at bounding box center [814, 320] width 90 height 17
click at [562, 75] on link "Stationery" at bounding box center [572, 75] width 83 height 26
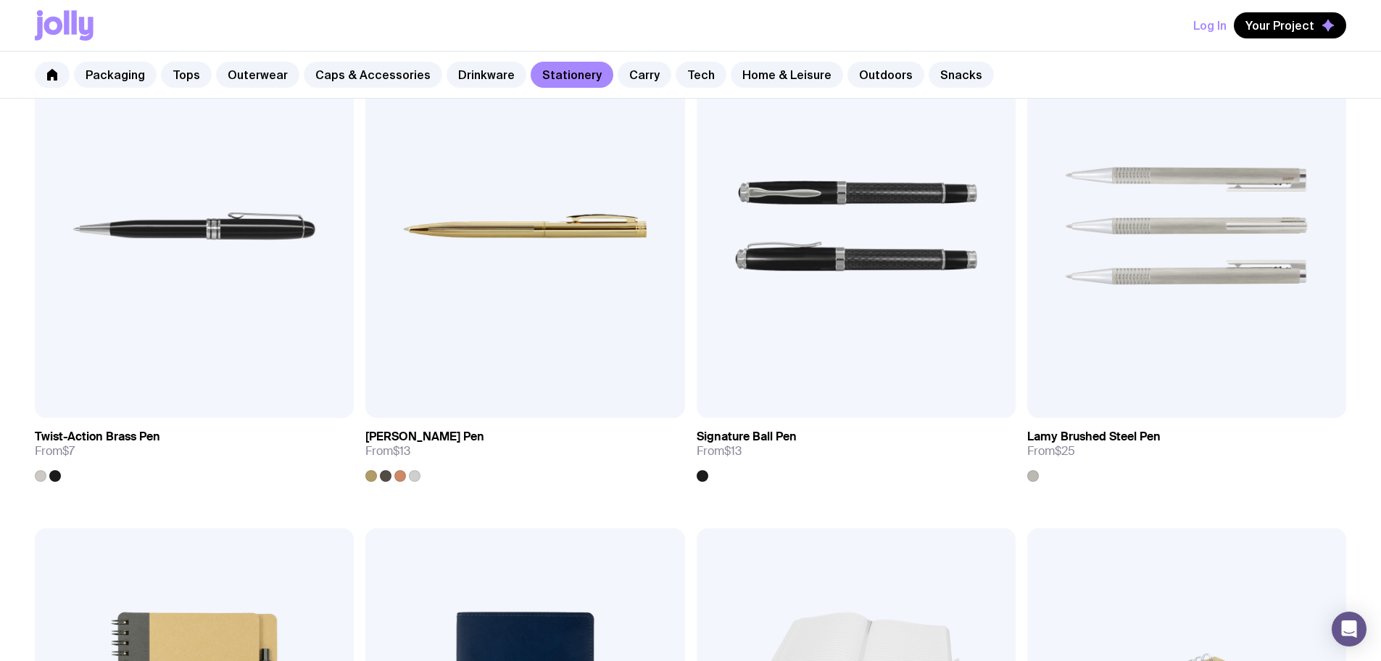
scroll to position [870, 0]
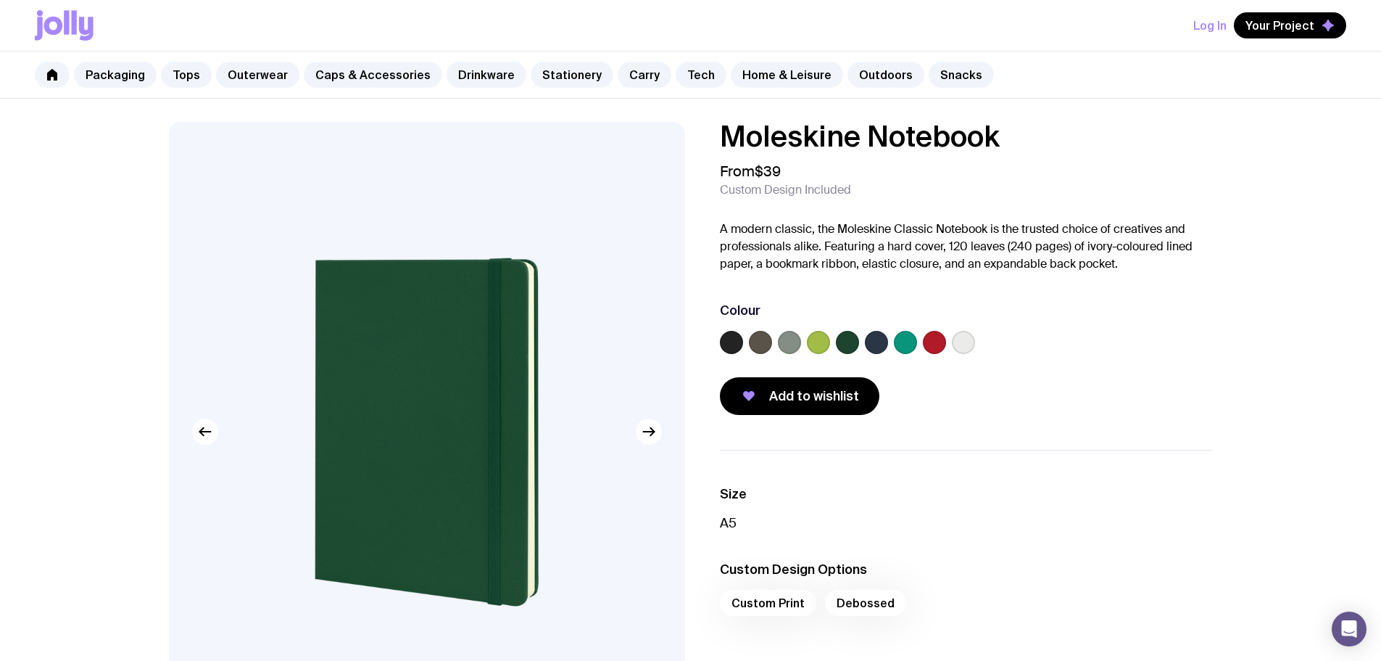
drag, startPoint x: 736, startPoint y: 336, endPoint x: 740, endPoint y: 344, distance: 9.7
click at [736, 336] on label at bounding box center [731, 342] width 23 height 23
click at [0, 0] on input "radio" at bounding box center [0, 0] width 0 height 0
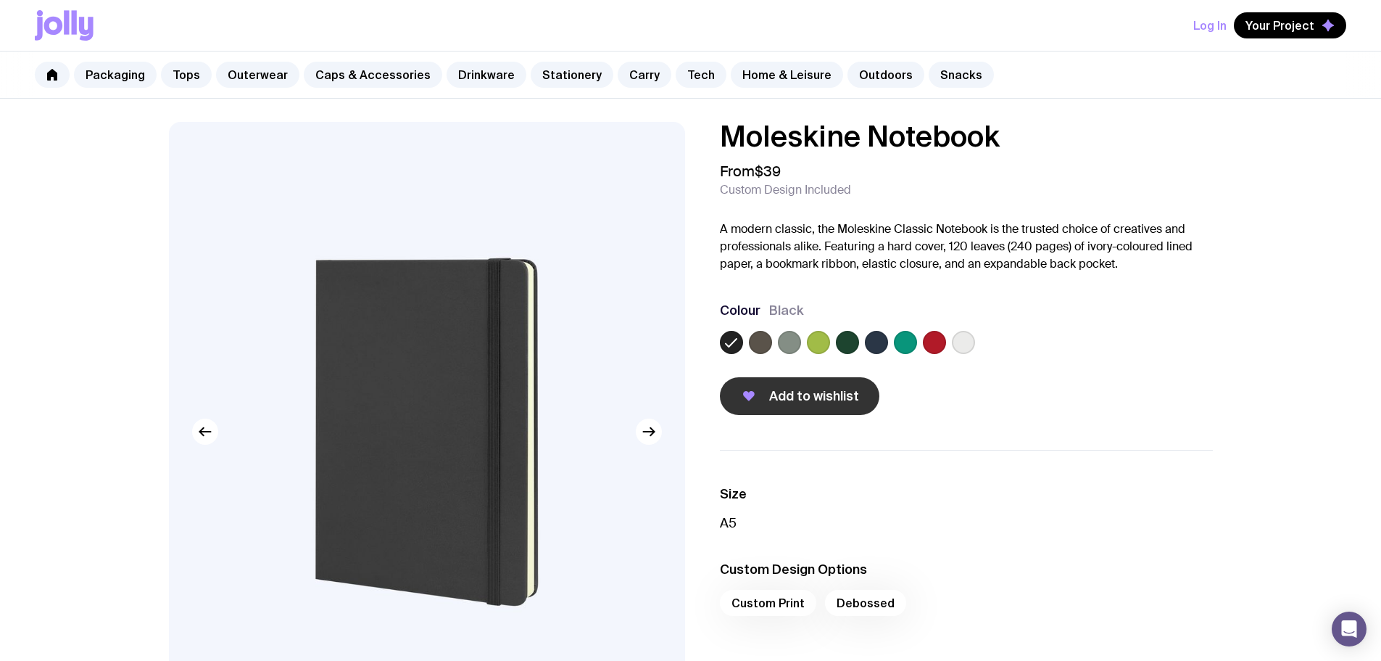
click at [841, 391] on span "Add to wishlist" at bounding box center [814, 395] width 90 height 17
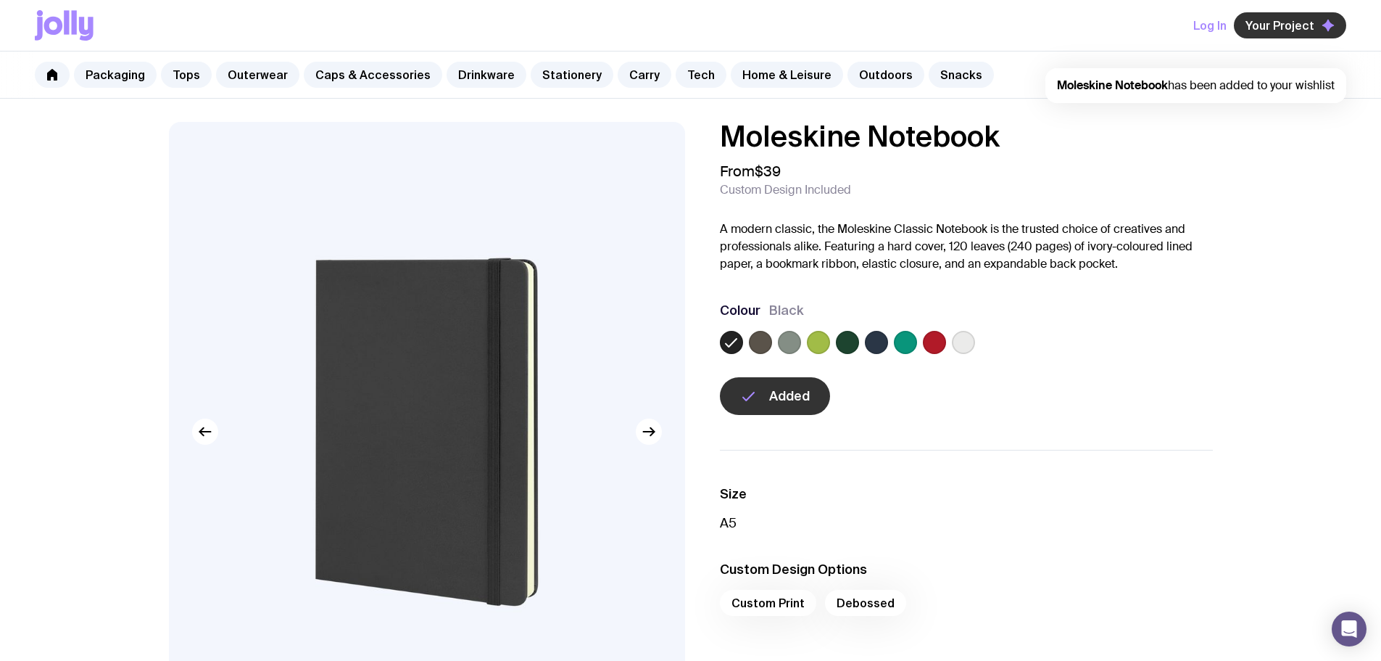
click at [1287, 25] on span "Your Project" at bounding box center [1280, 25] width 69 height 15
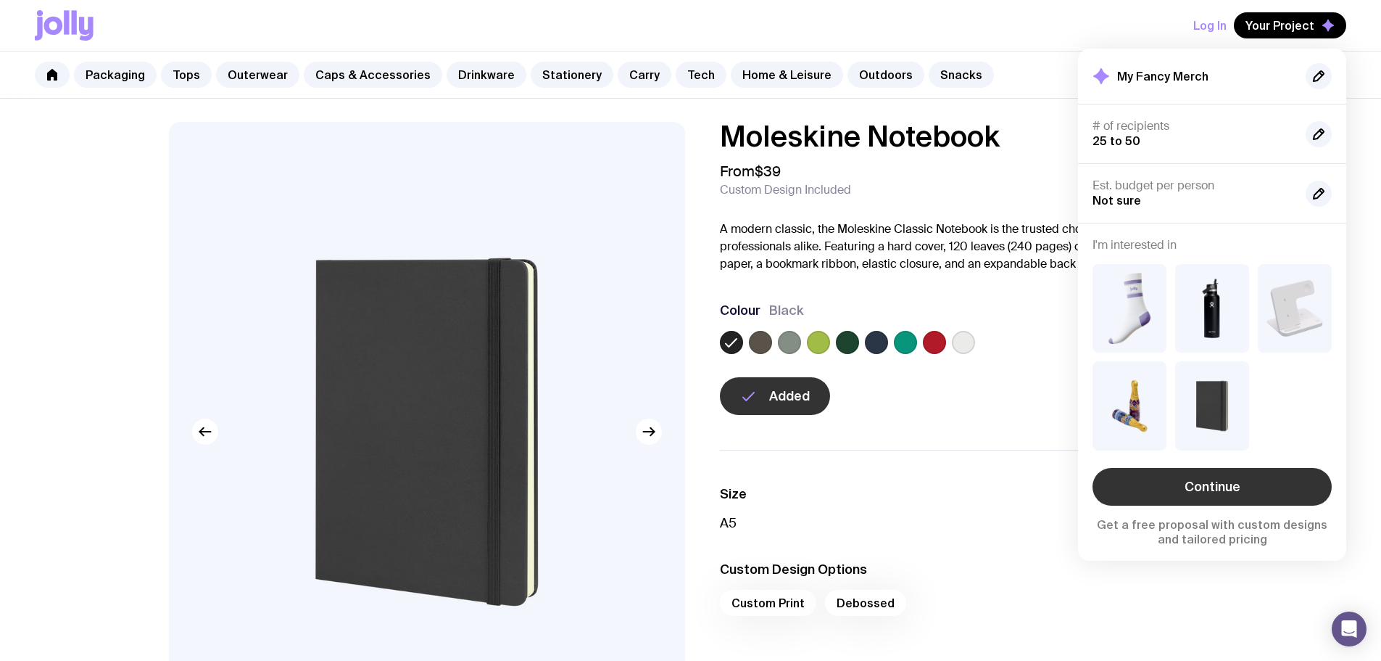
click at [1244, 492] on link "Continue" at bounding box center [1212, 487] width 239 height 38
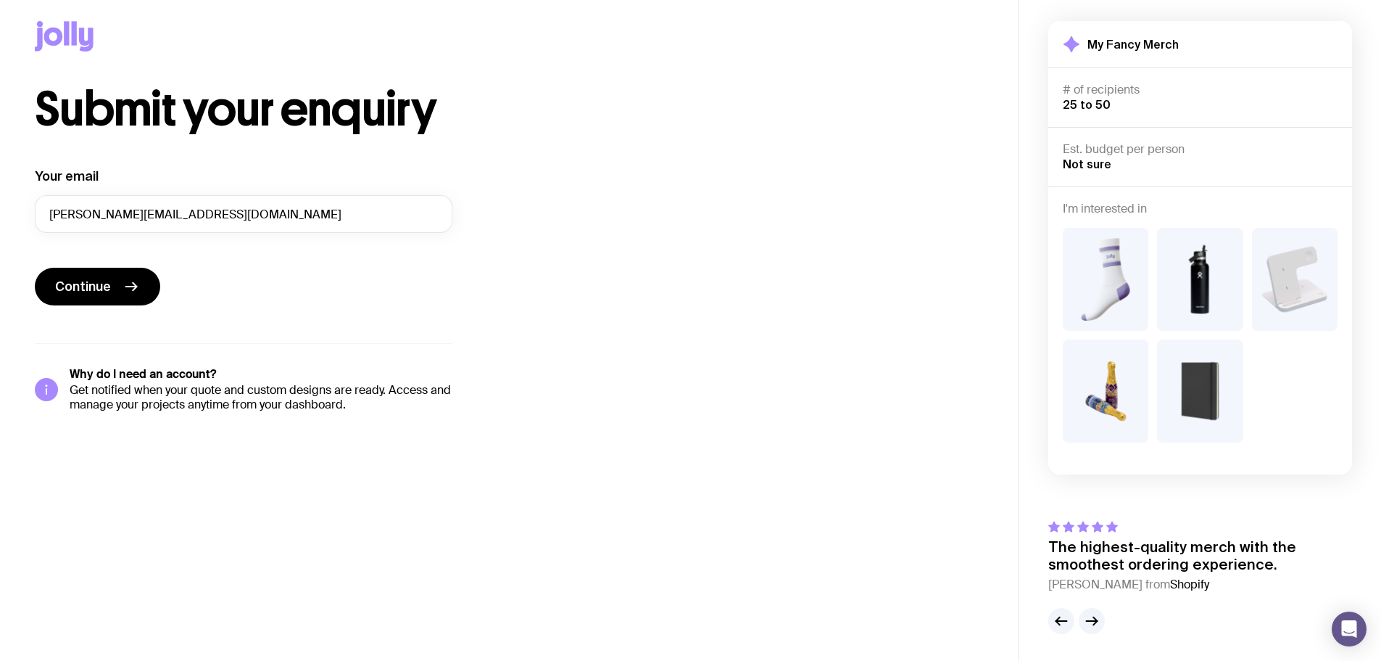
scroll to position [10, 0]
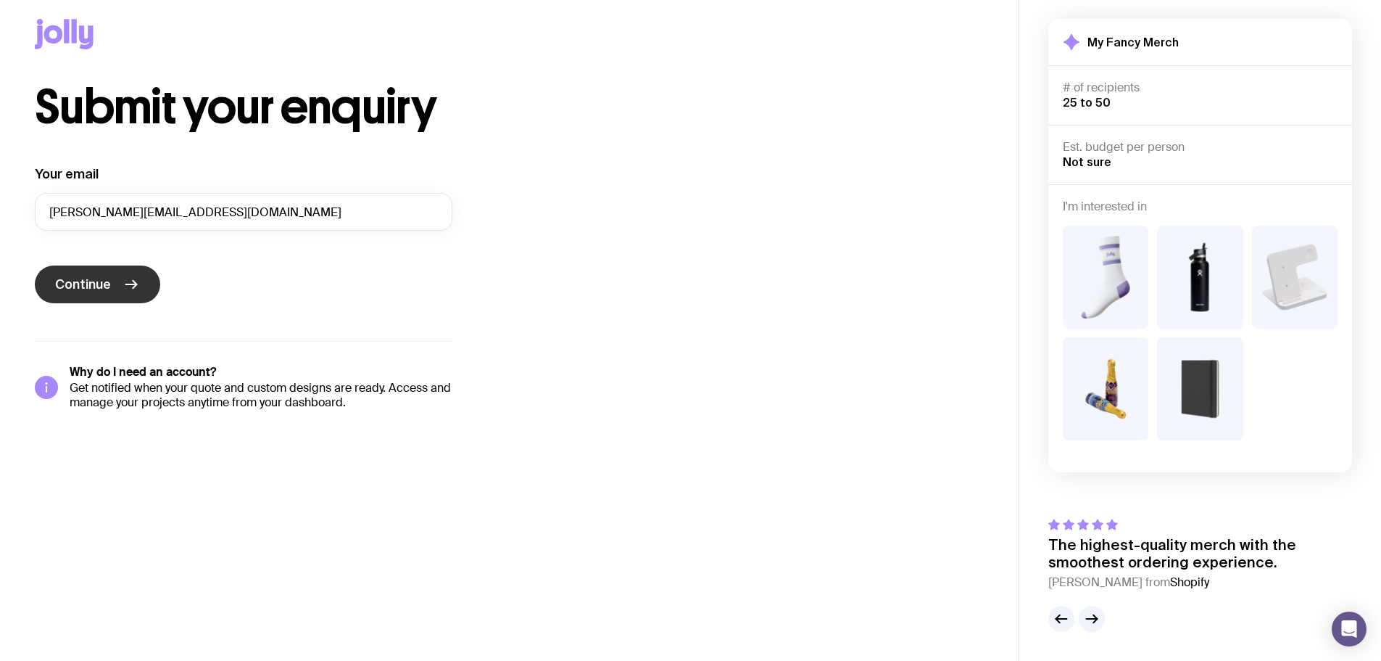
click at [125, 269] on button "Continue" at bounding box center [97, 284] width 125 height 38
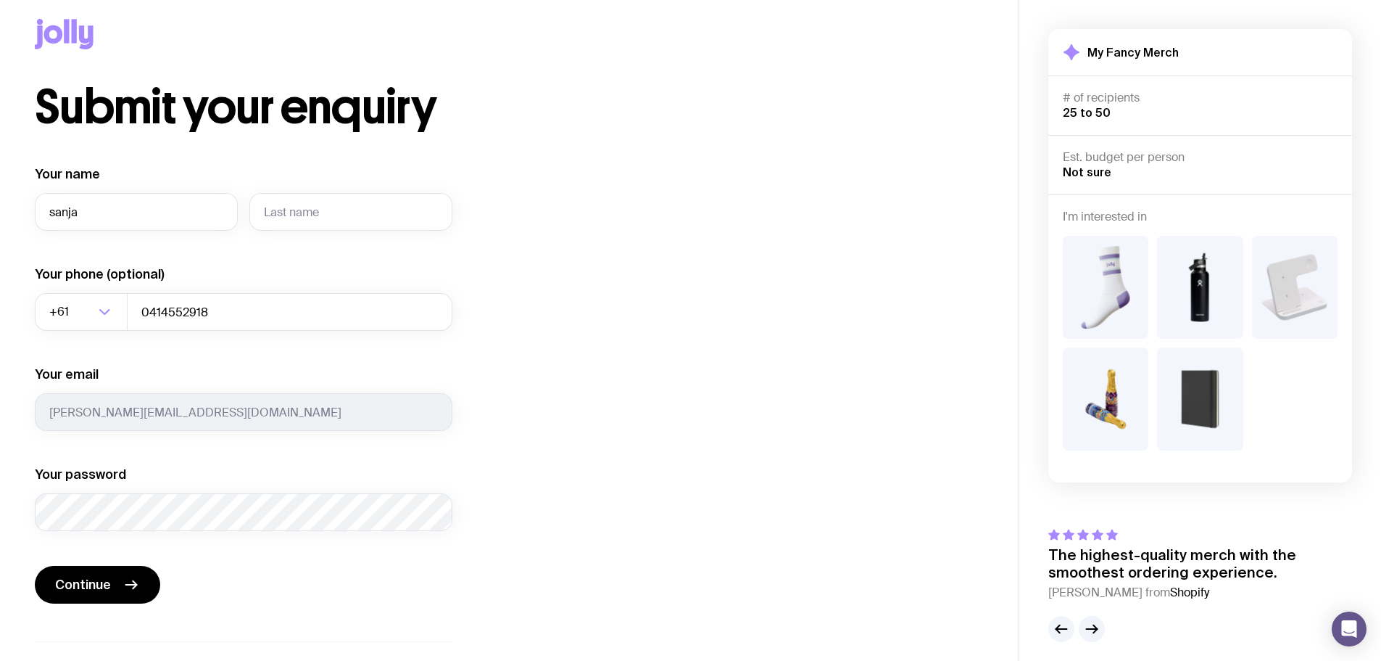
type input "sanja"
type input "turkalj"
drag, startPoint x: 125, startPoint y: 313, endPoint x: 1, endPoint y: 318, distance: 124.1
click at [0, 304] on div "Submit your enquiry Your name [PERSON_NAME] Your phone (optional) +61 Loading..…" at bounding box center [509, 397] width 1019 height 626
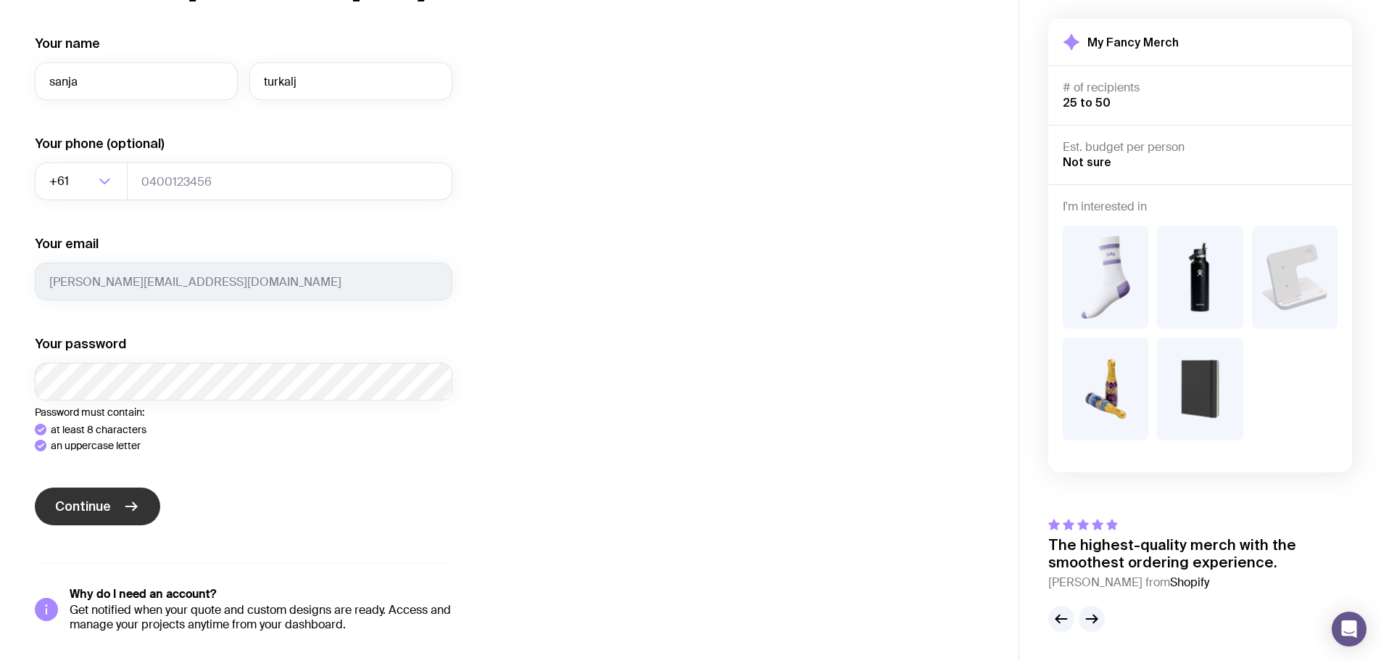
click at [103, 500] on span "Continue" at bounding box center [83, 505] width 56 height 17
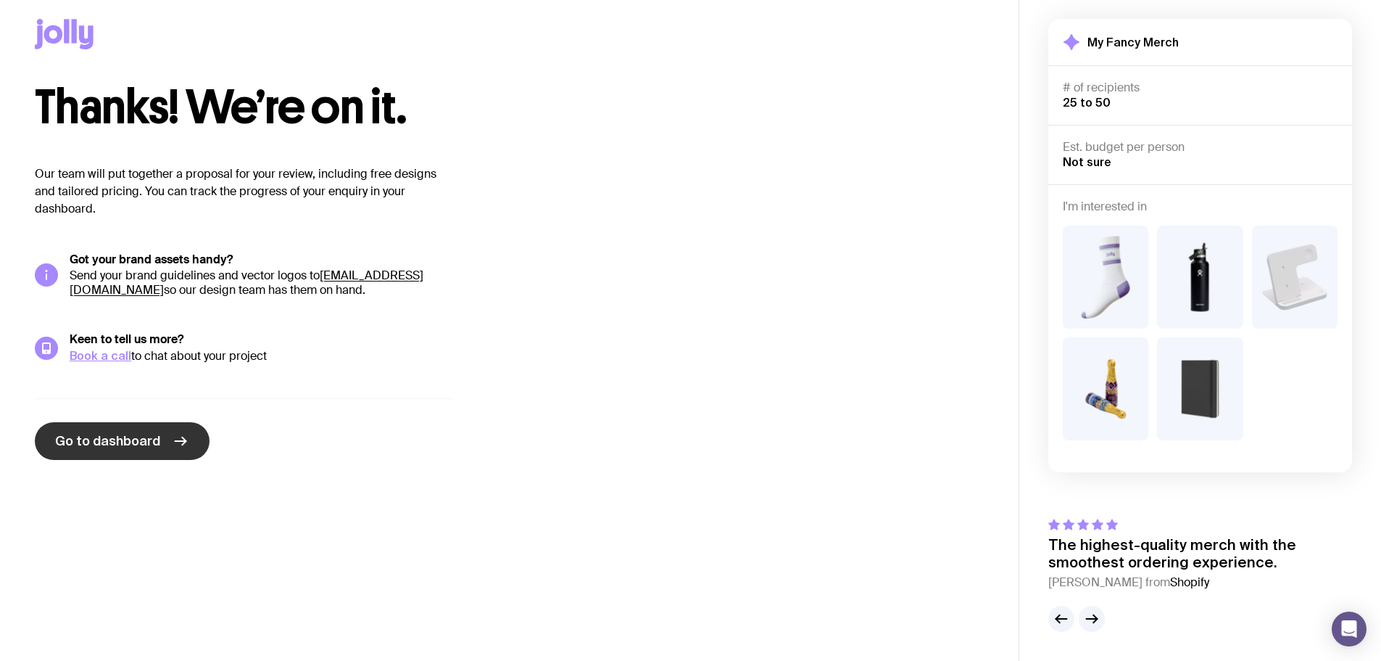
click at [145, 442] on span "Go to dashboard" at bounding box center [107, 440] width 105 height 17
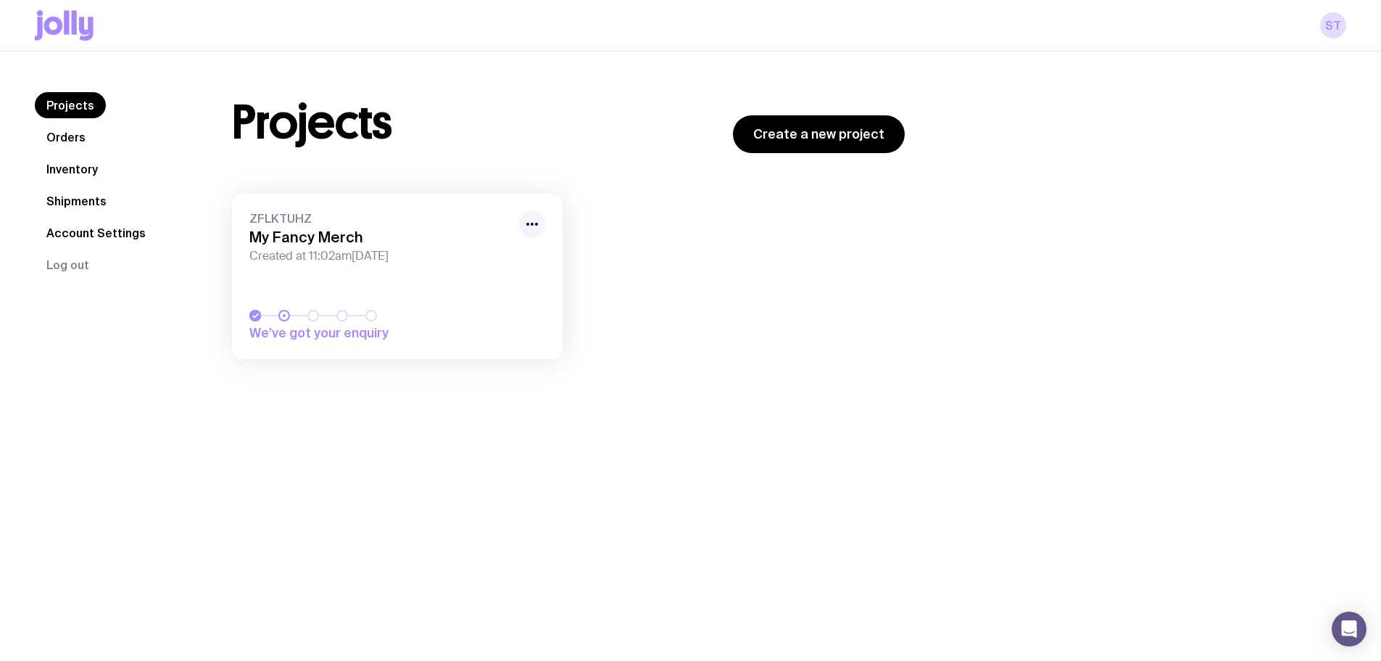
click at [472, 273] on link "ZFLKTUHZ My Fancy Merch Created at 11:02am[DATE] We’ve got your enquiry" at bounding box center [397, 276] width 331 height 165
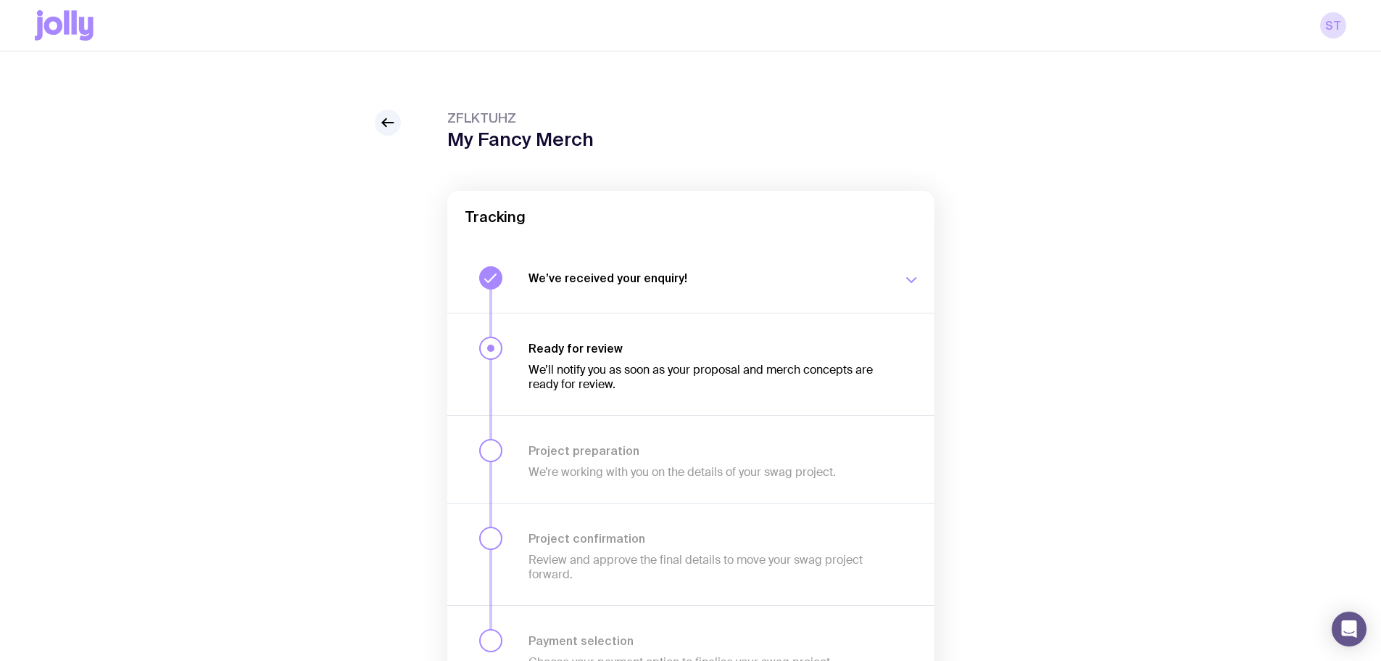
scroll to position [90, 0]
